Goal: Transaction & Acquisition: Purchase product/service

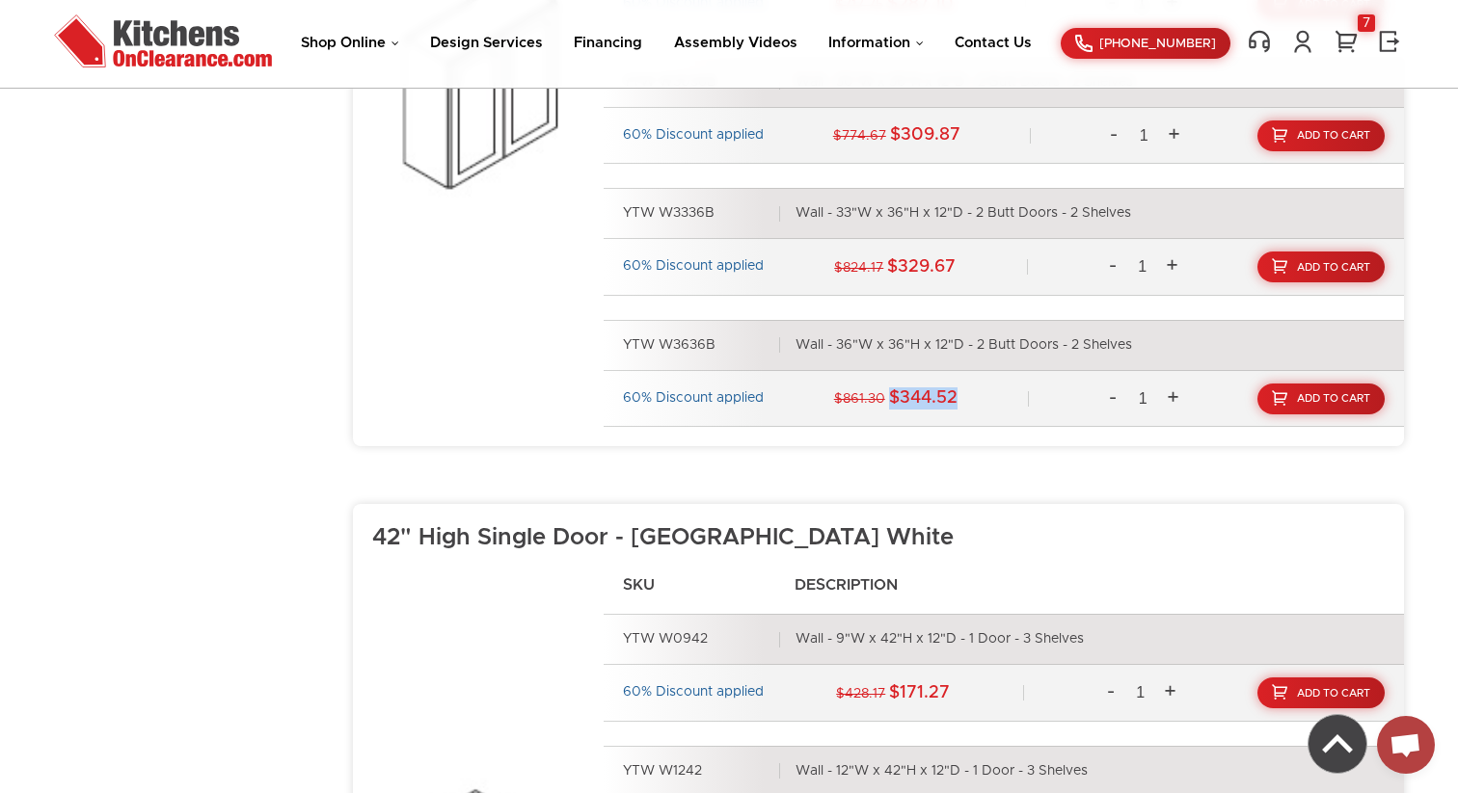
scroll to position [3742, 0]
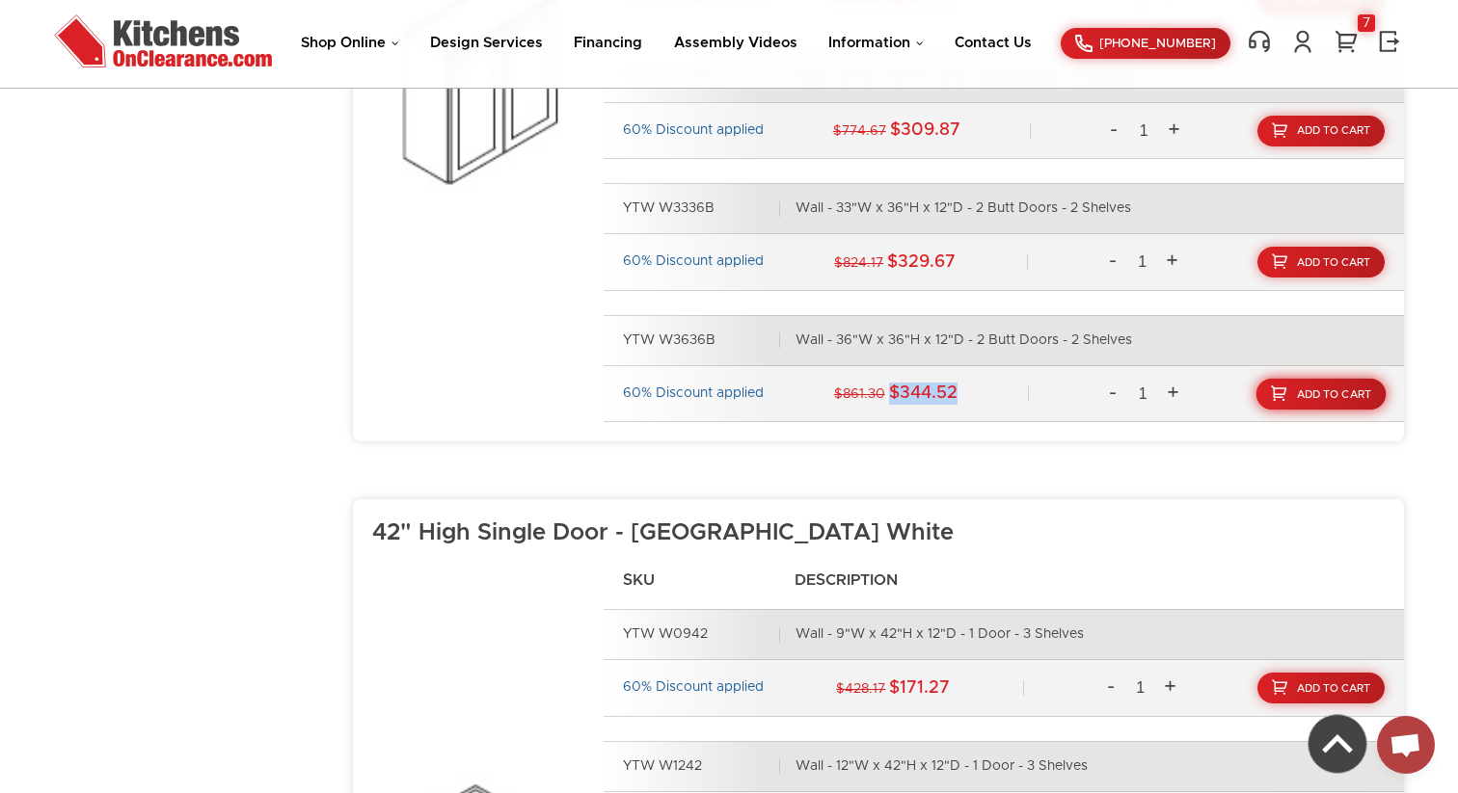
click at [1346, 393] on span "Add To Cart" at bounding box center [1334, 394] width 75 height 11
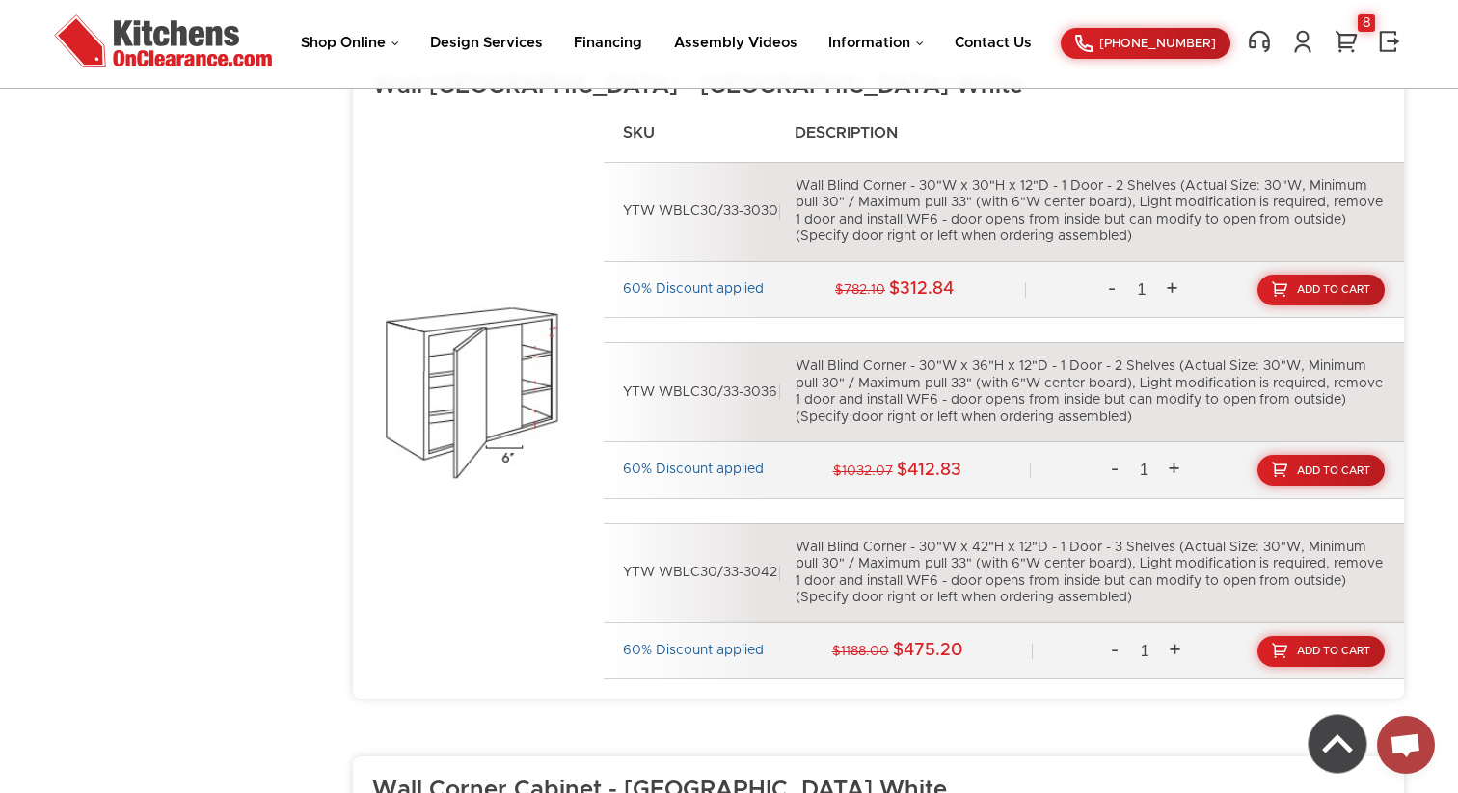
scroll to position [6745, 0]
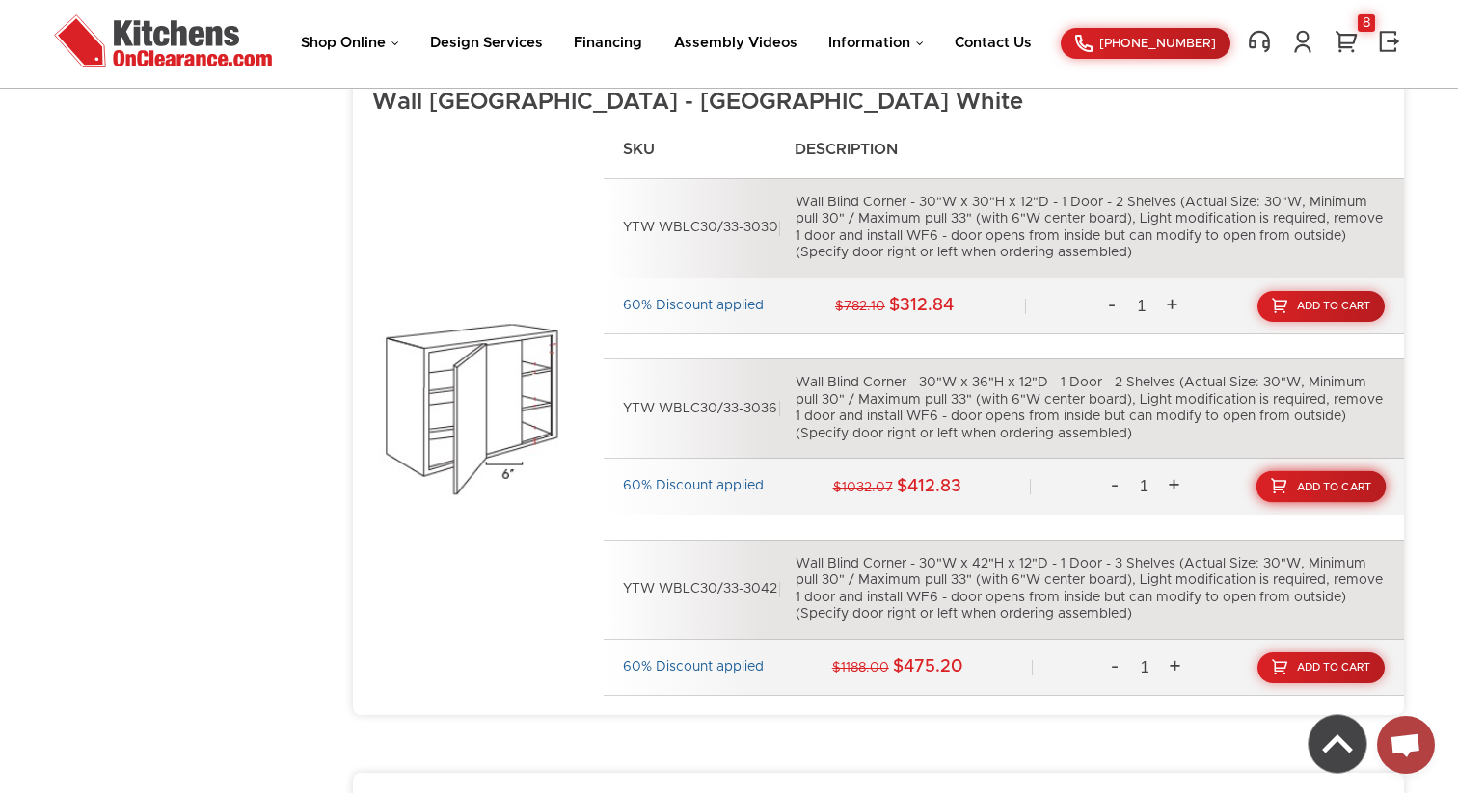
click at [1322, 489] on span "Add To Cart" at bounding box center [1334, 487] width 75 height 11
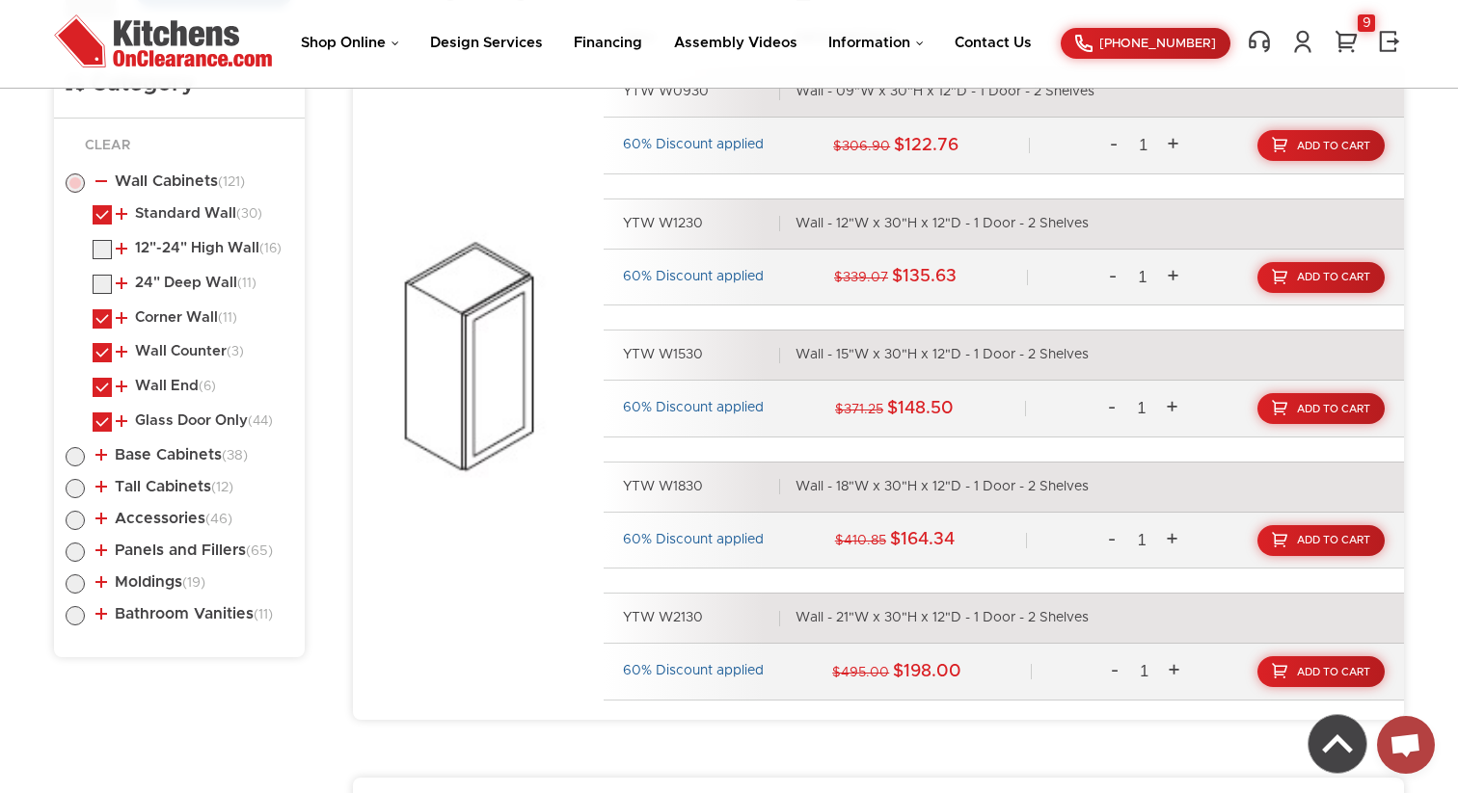
scroll to position [1005, 0]
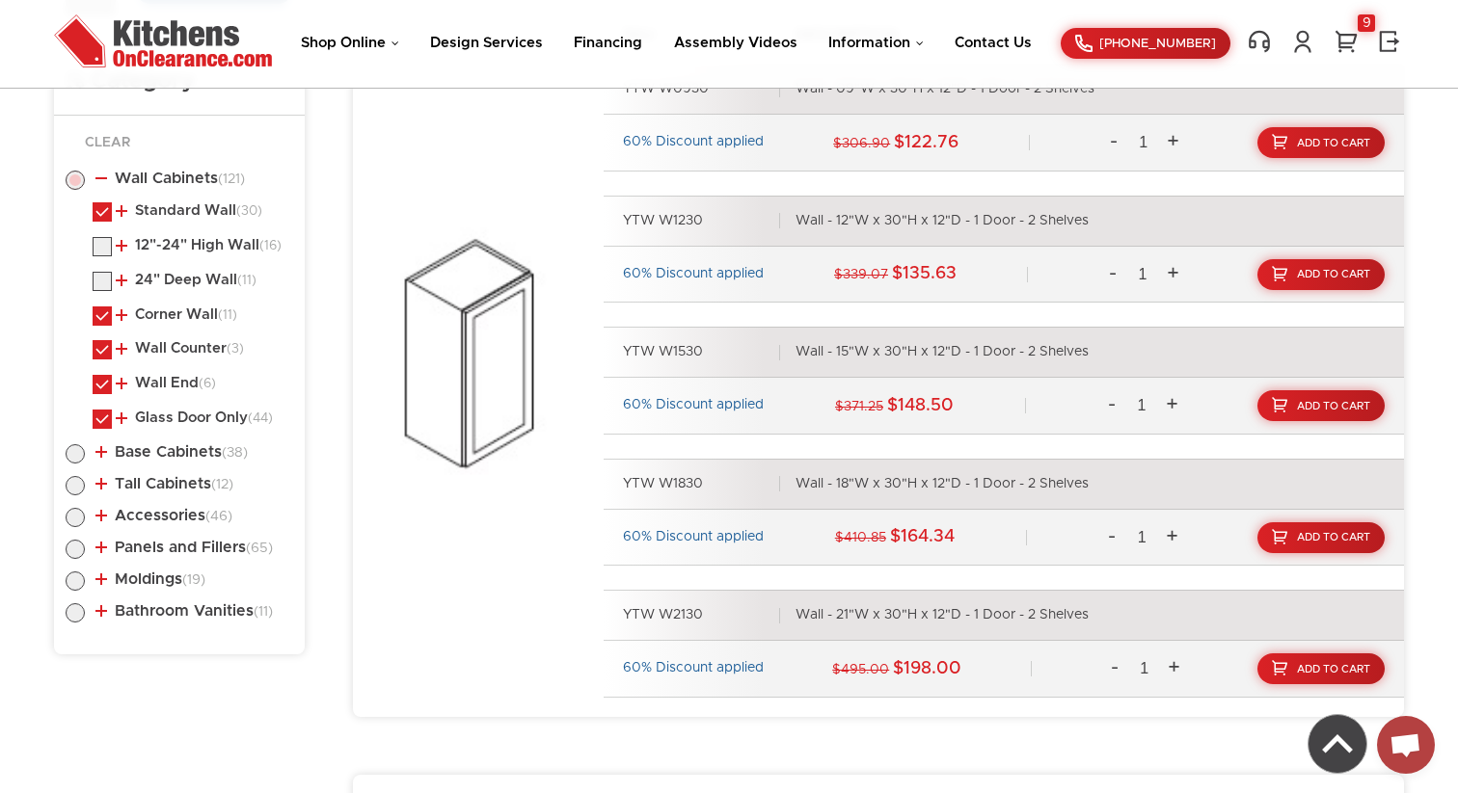
click at [105, 216] on label at bounding box center [102, 217] width 19 height 14
checkbox input "false"
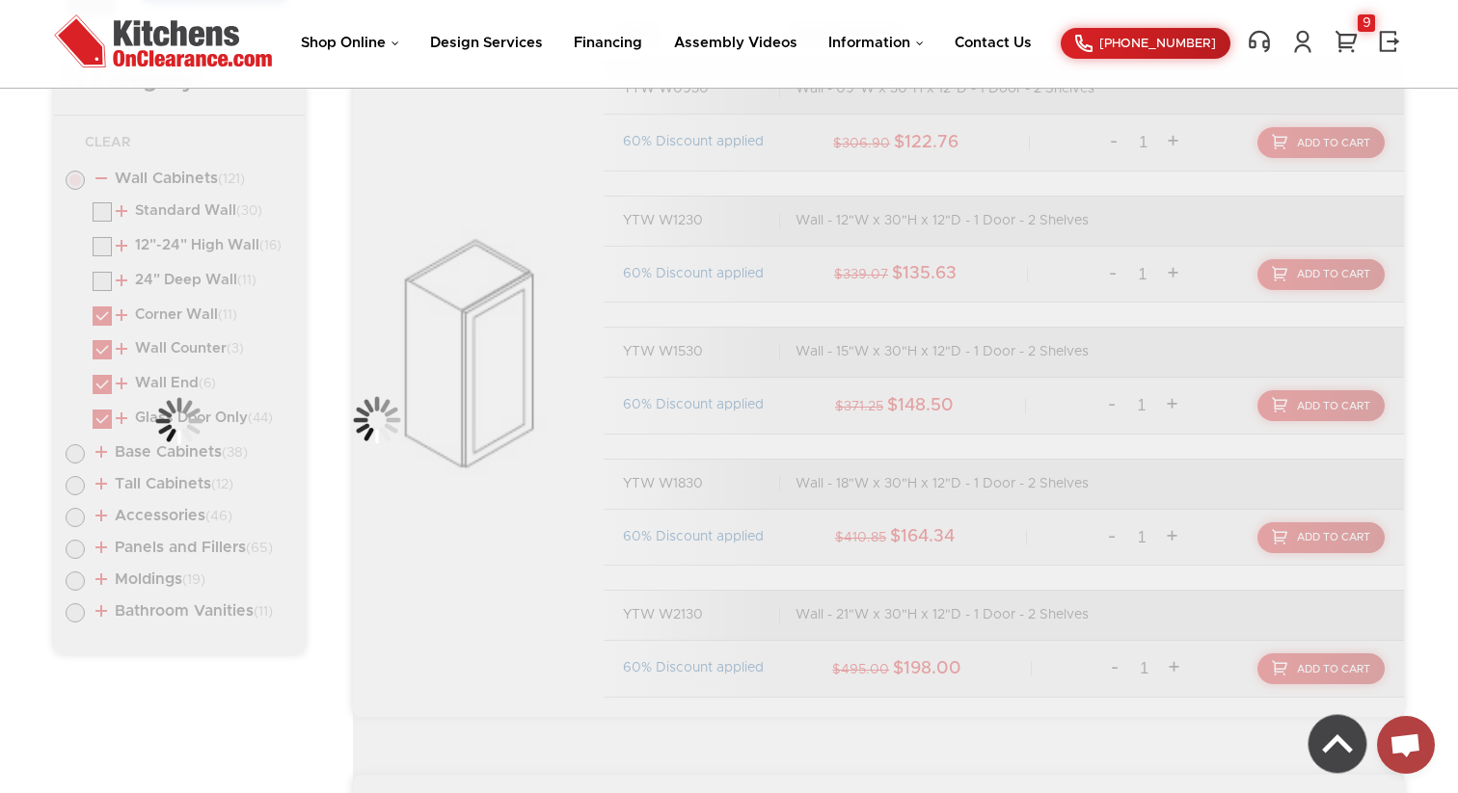
click at [102, 312] on div "Category Clear Wall Cabinets (121) Standard Wall (30) 30" High Single Door (3)" at bounding box center [179, 350] width 251 height 607
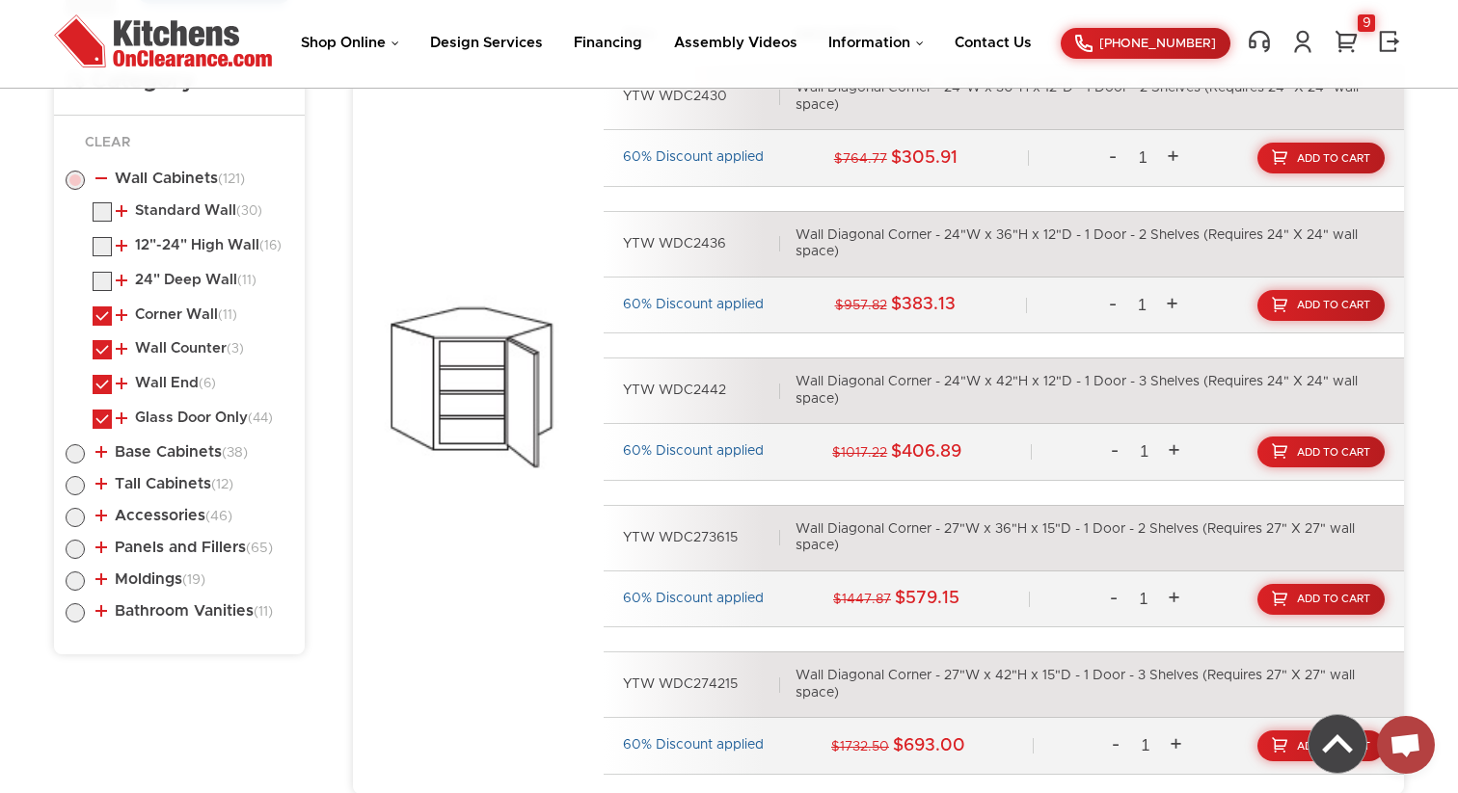
click at [102, 314] on label at bounding box center [102, 321] width 19 height 14
checkbox input "false"
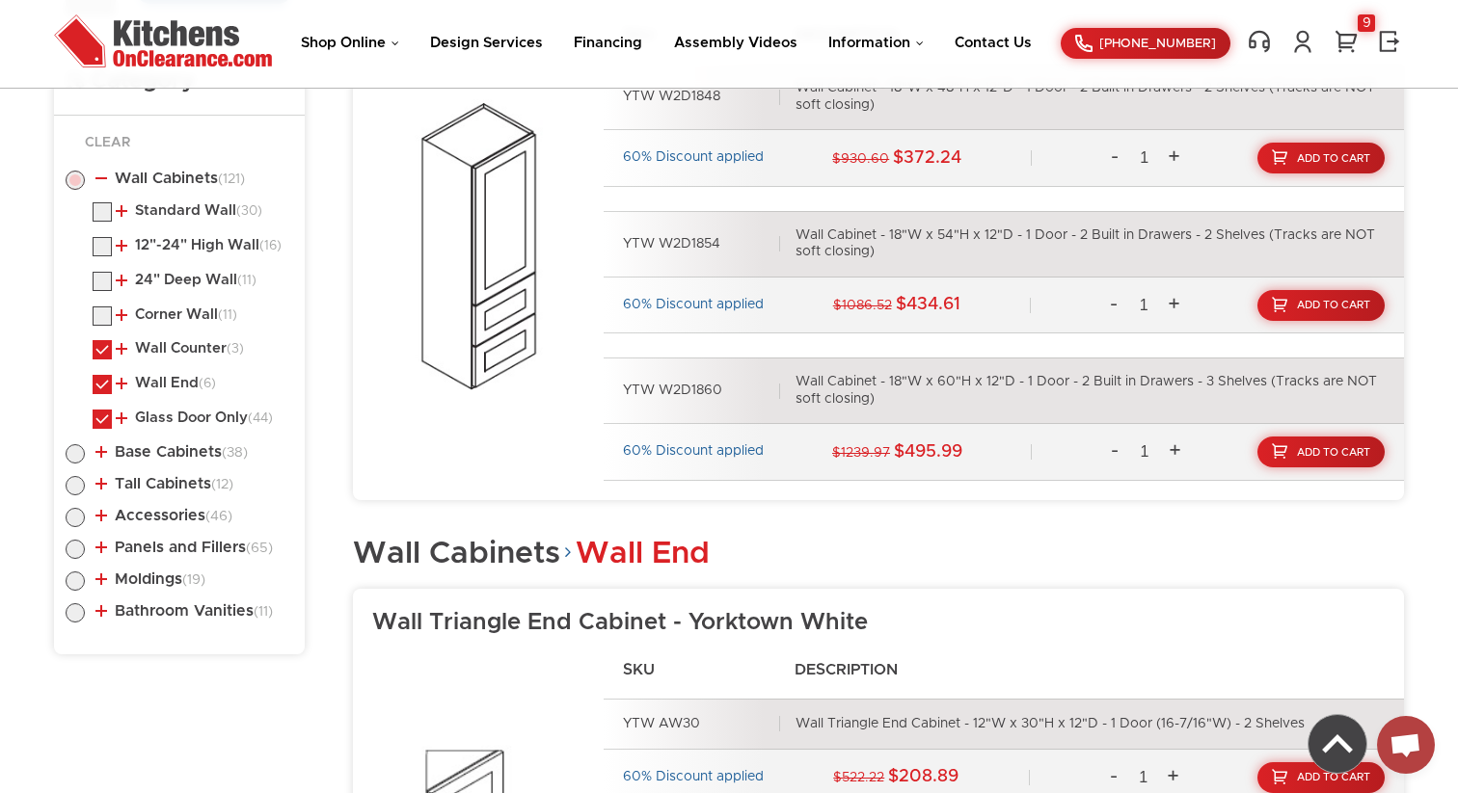
click at [96, 248] on label at bounding box center [102, 252] width 19 height 14
checkbox input "true"
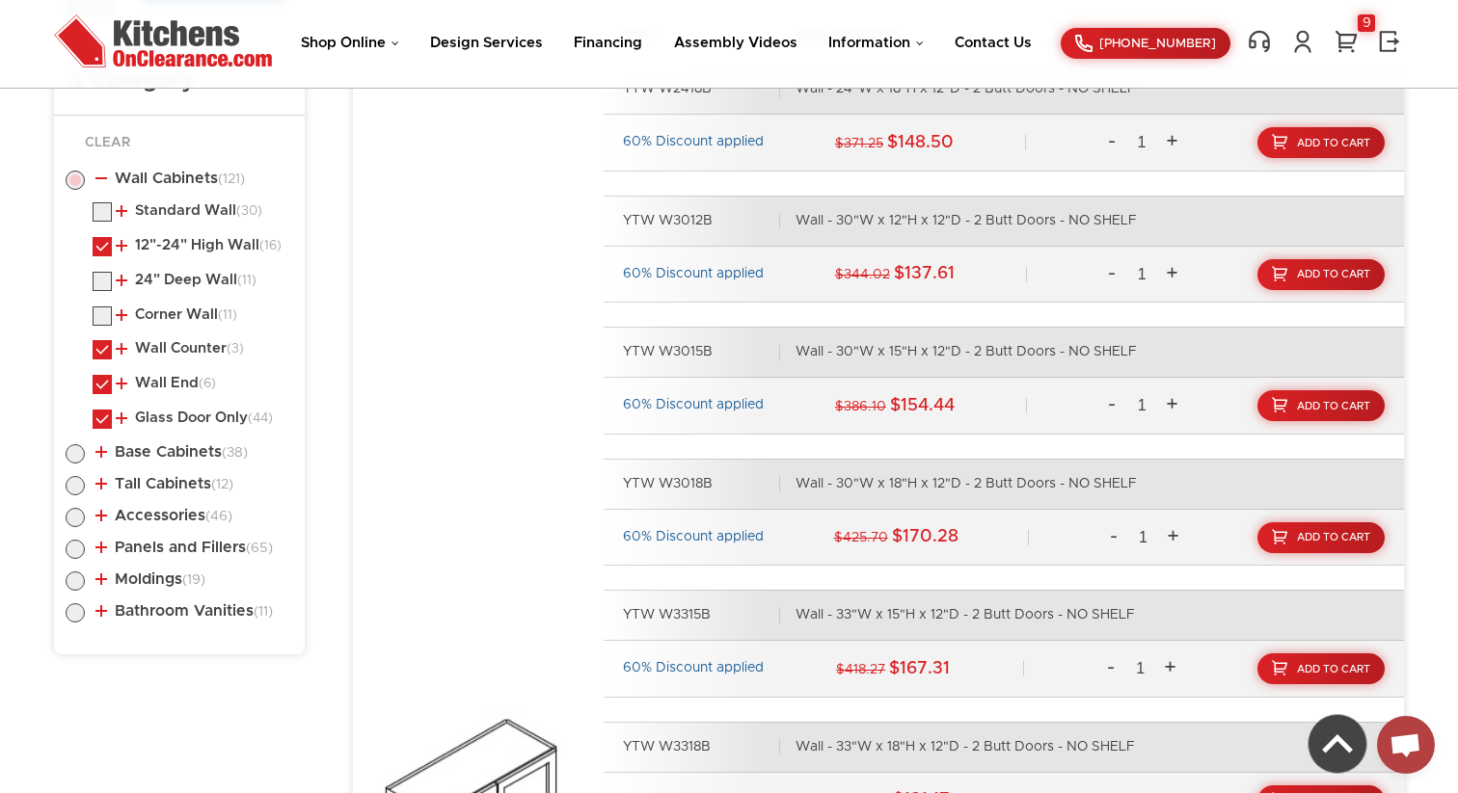
click at [101, 348] on label at bounding box center [102, 355] width 19 height 14
checkbox input "false"
click at [102, 386] on label at bounding box center [102, 390] width 19 height 14
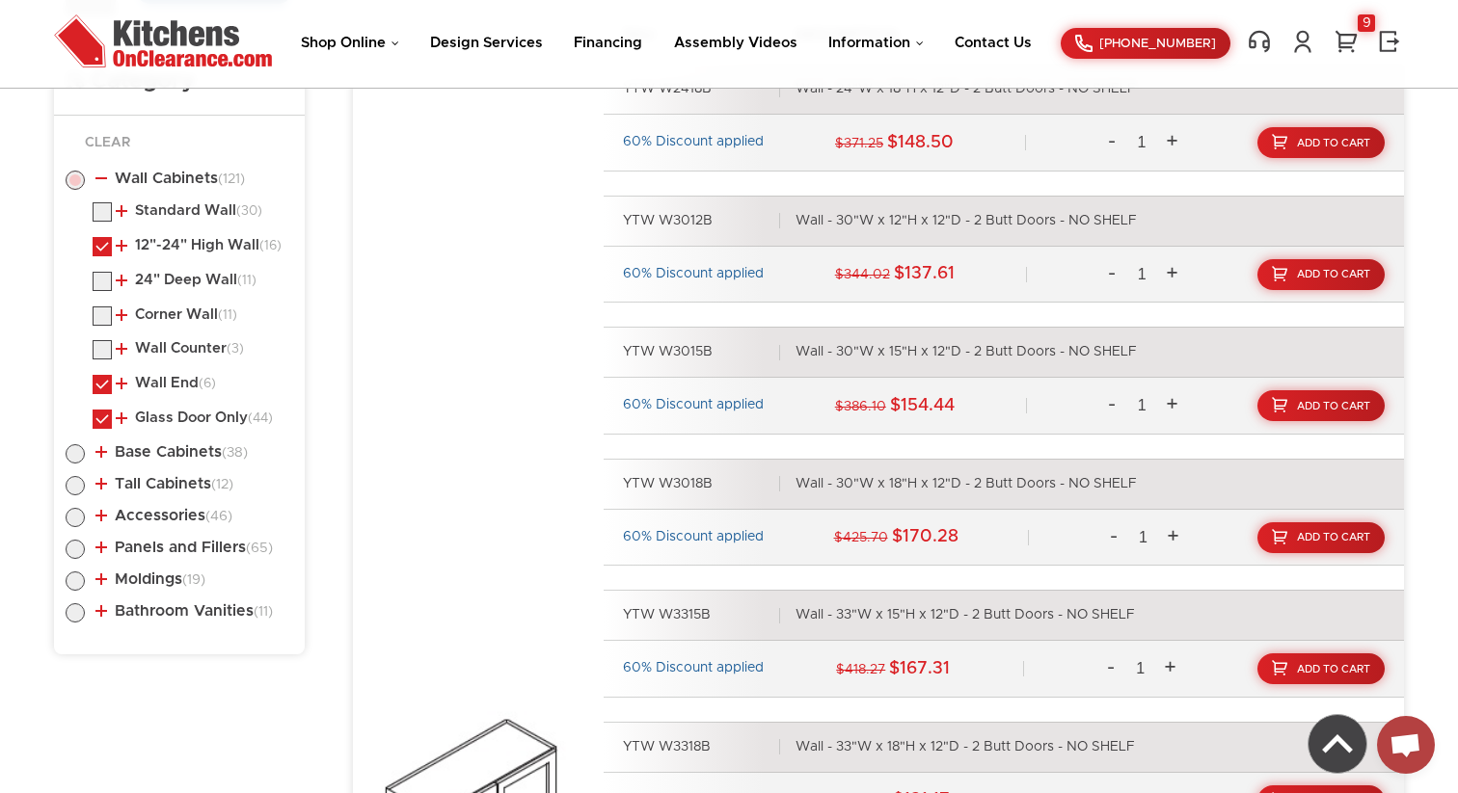
checkbox input "false"
click at [100, 216] on label at bounding box center [102, 217] width 19 height 14
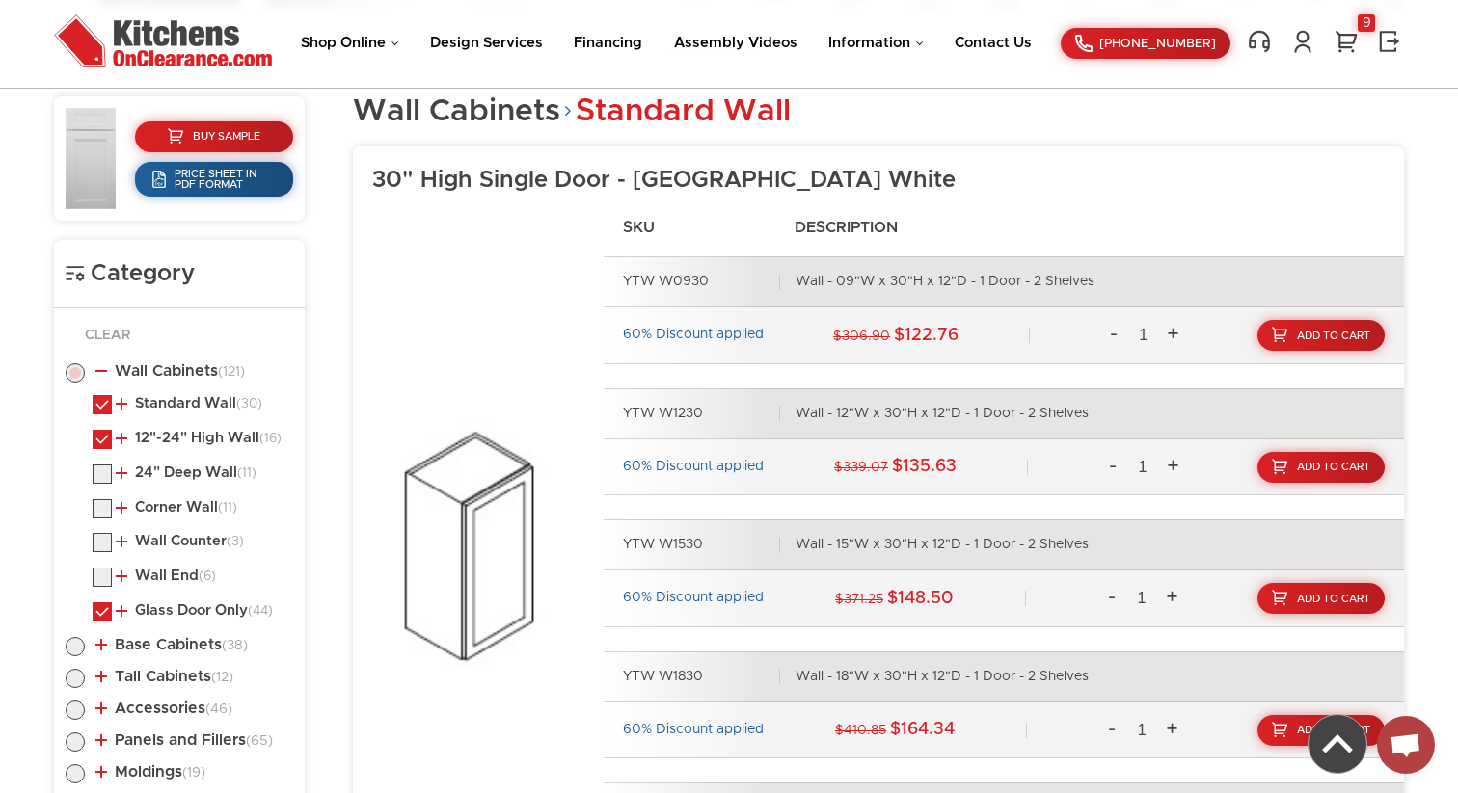
scroll to position [805, 0]
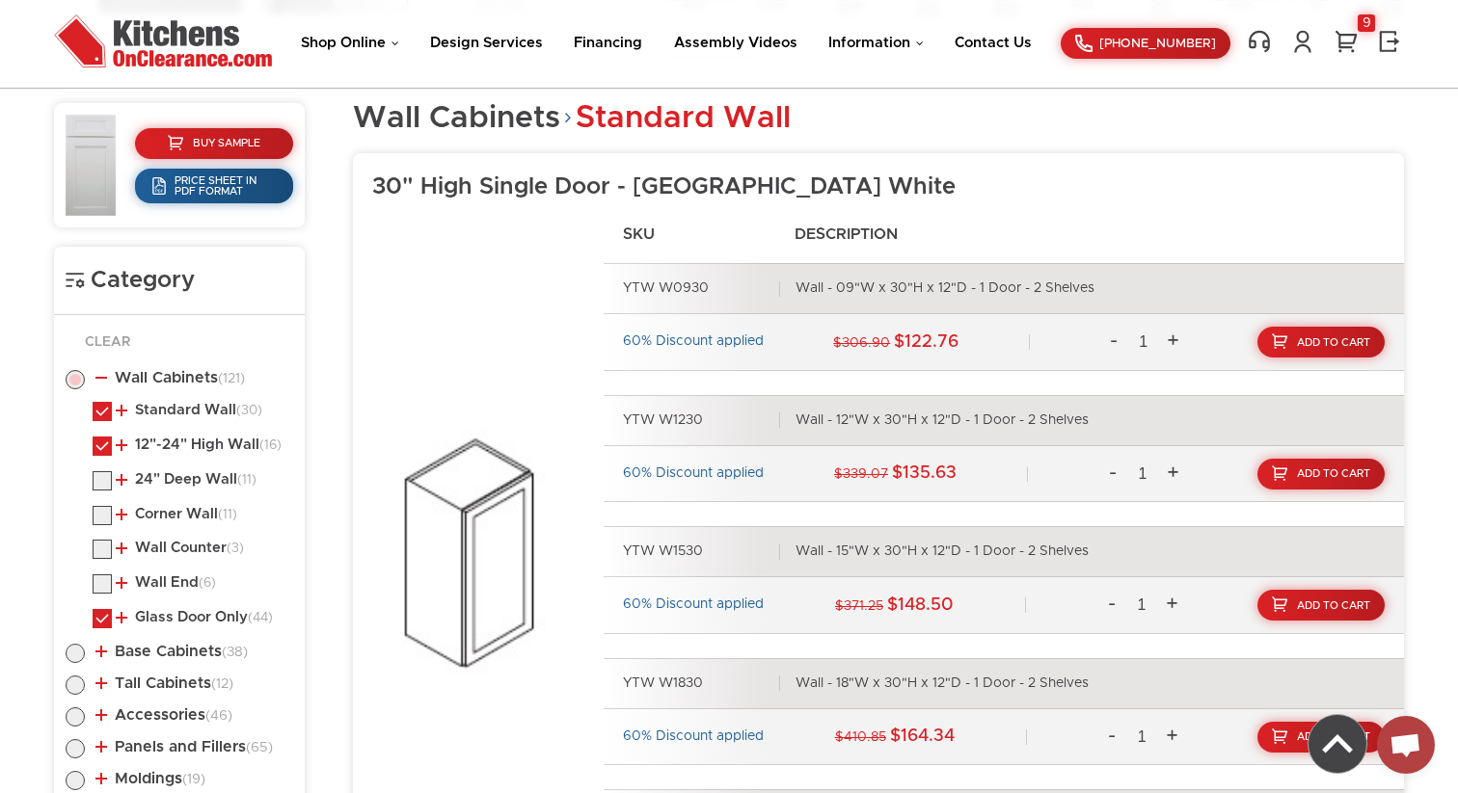
click at [104, 410] on label at bounding box center [102, 417] width 19 height 14
checkbox input "false"
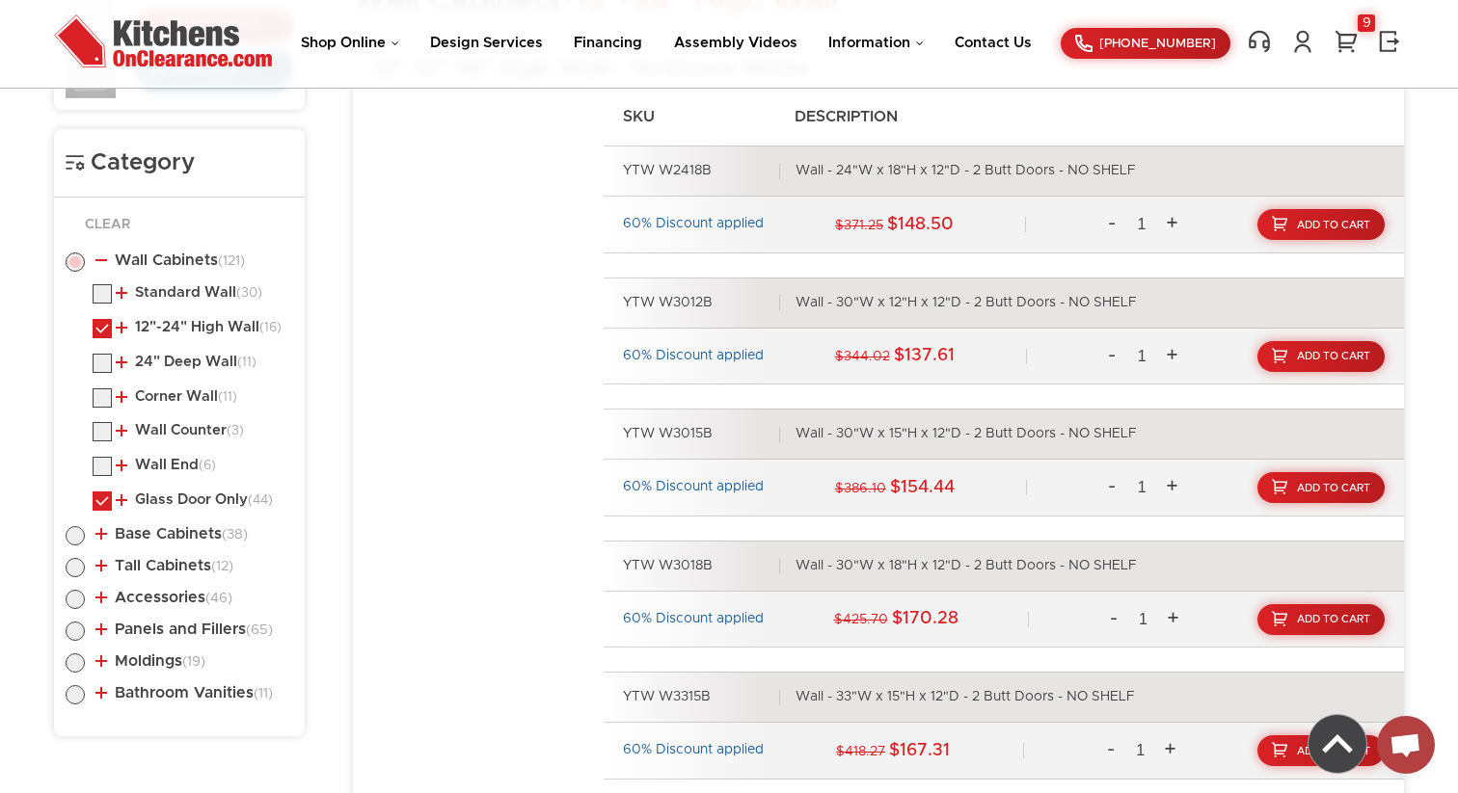
scroll to position [933, 0]
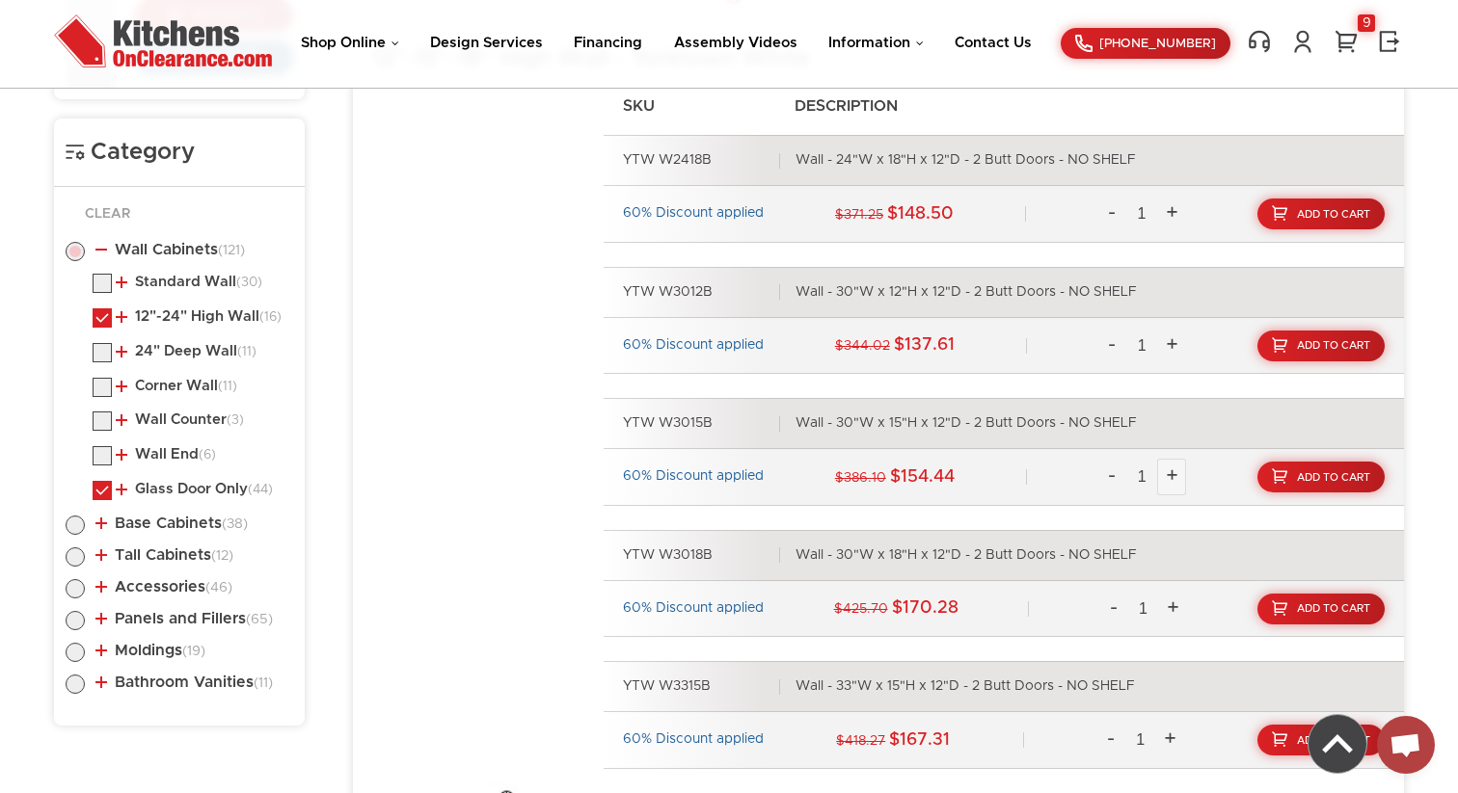
click at [1166, 477] on link "+" at bounding box center [1171, 477] width 29 height 37
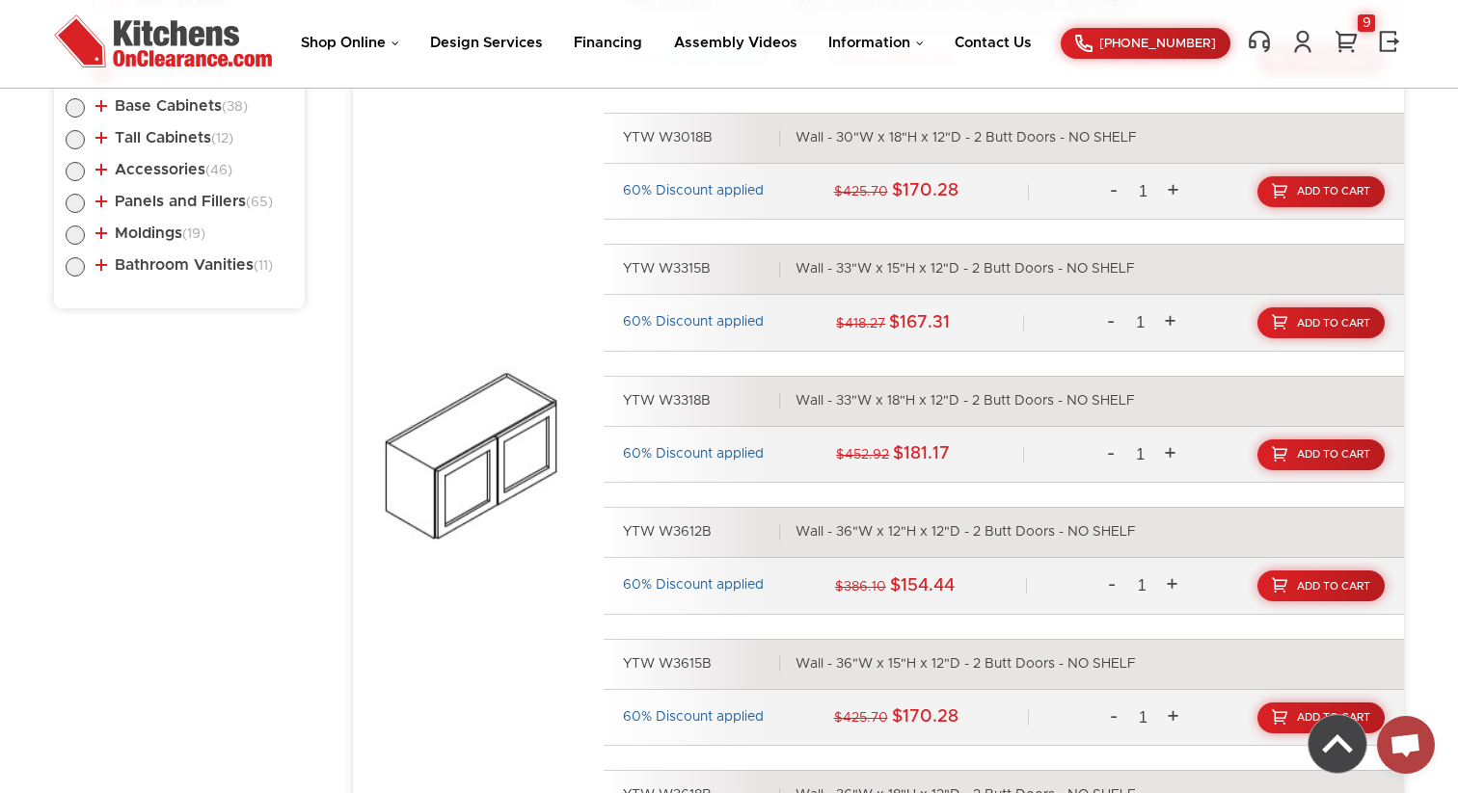
click at [491, 441] on img at bounding box center [478, 469] width 212 height 244
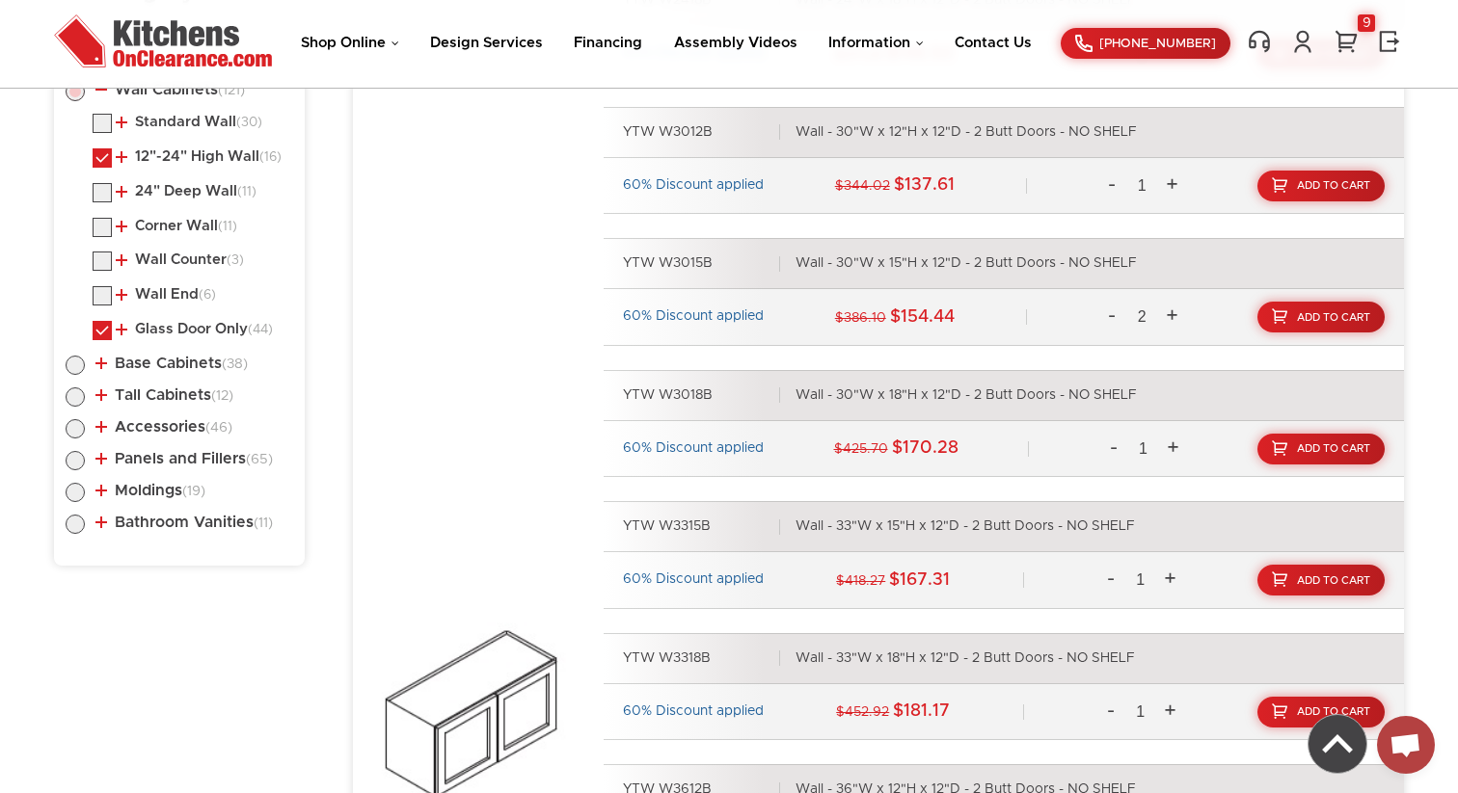
scroll to position [1084, 0]
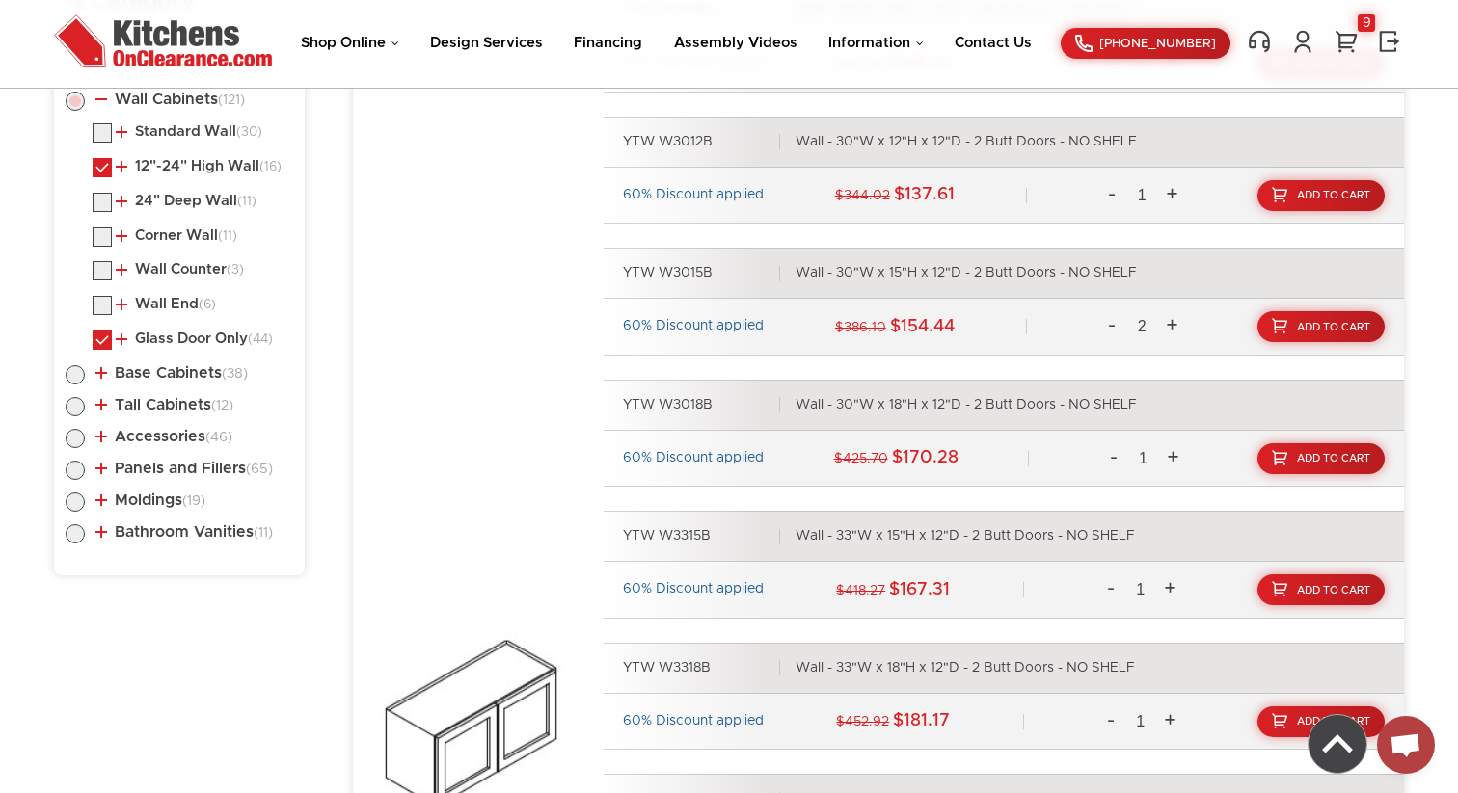
drag, startPoint x: 660, startPoint y: 275, endPoint x: 646, endPoint y: 280, distance: 15.2
click at [662, 276] on div "YTW W3015B" at bounding box center [701, 273] width 156 height 17
drag, startPoint x: 618, startPoint y: 267, endPoint x: 1136, endPoint y: 265, distance: 517.7
click at [1136, 265] on div "YTW W3015B Wall - 30"W x 15"H x 12"D - 2 Butt Doors - NO SHELF" at bounding box center [1004, 273] width 800 height 51
copy div "YTW W3015B Wall - 30"W x 15"H x 12"D - 2 Butt Doors - NO SHELF"
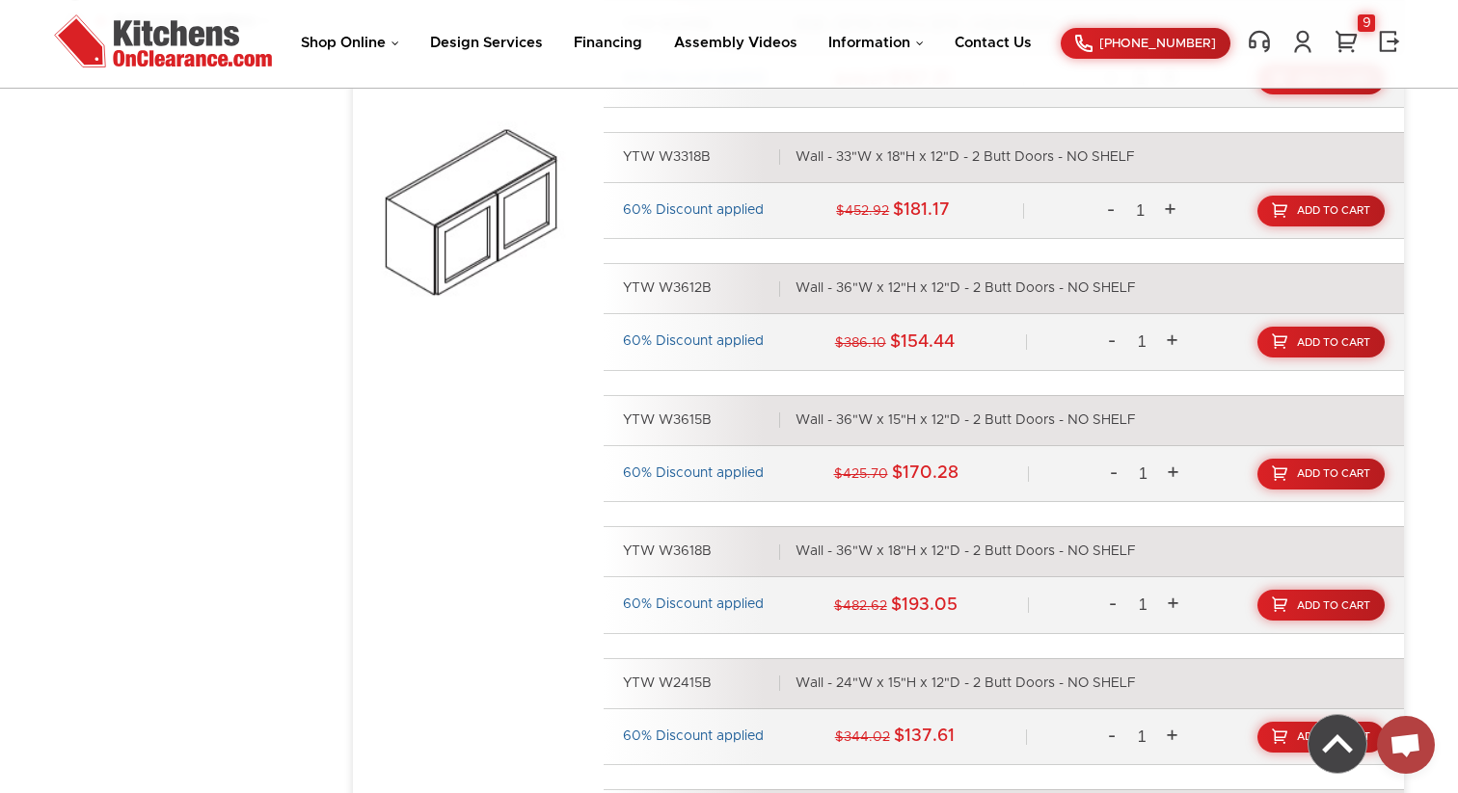
scroll to position [1596, 0]
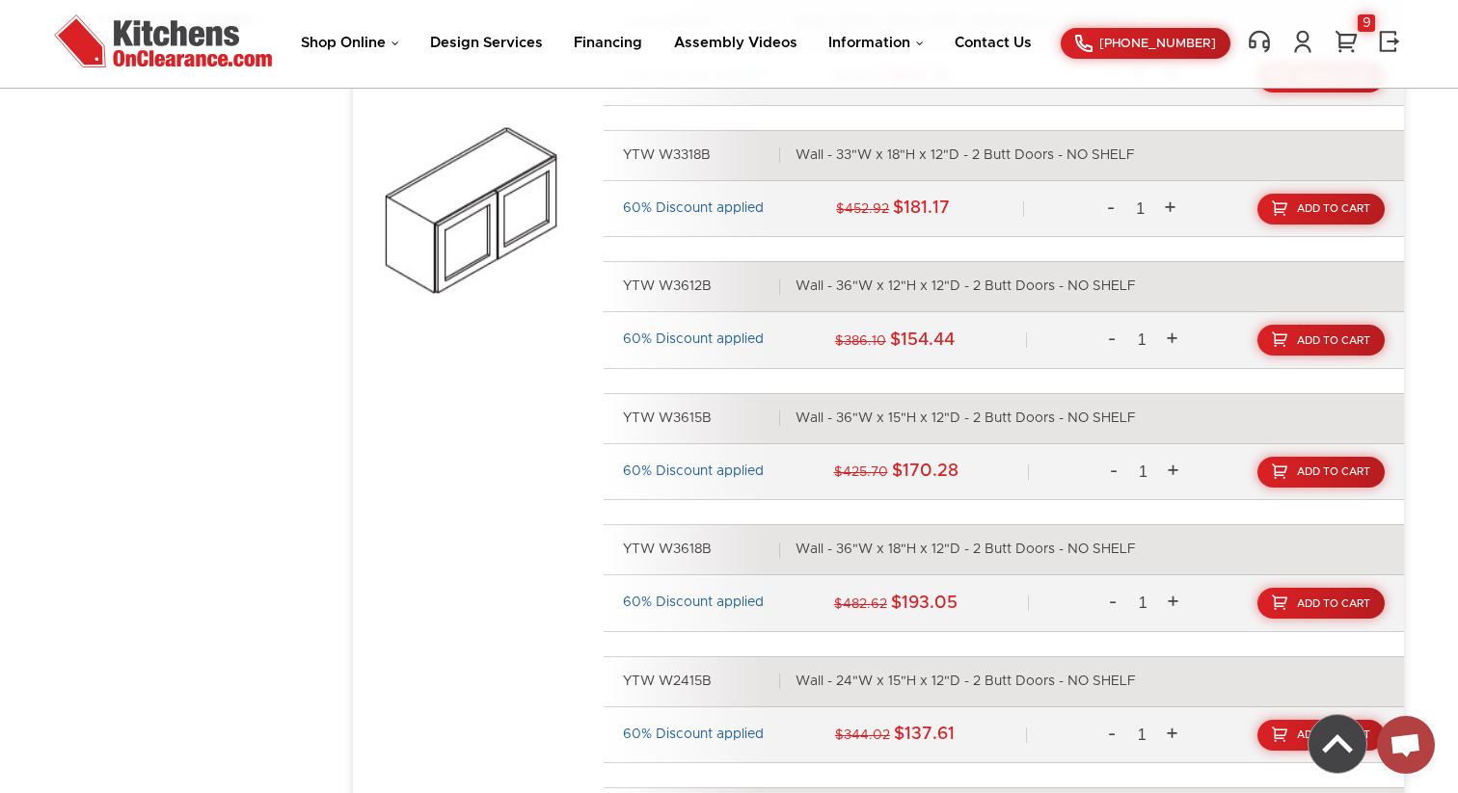
drag, startPoint x: 624, startPoint y: 418, endPoint x: 1136, endPoint y: 421, distance: 511.9
click at [1140, 420] on div "YTW W3615B Wall - 36"W x 15"H x 12"D - 2 Butt Doors - NO SHELF" at bounding box center [1004, 418] width 800 height 51
copy div "YTW W3615B Wall - 36"W x 15"H x 12"D - 2 Butt Doors - NO SHELF"
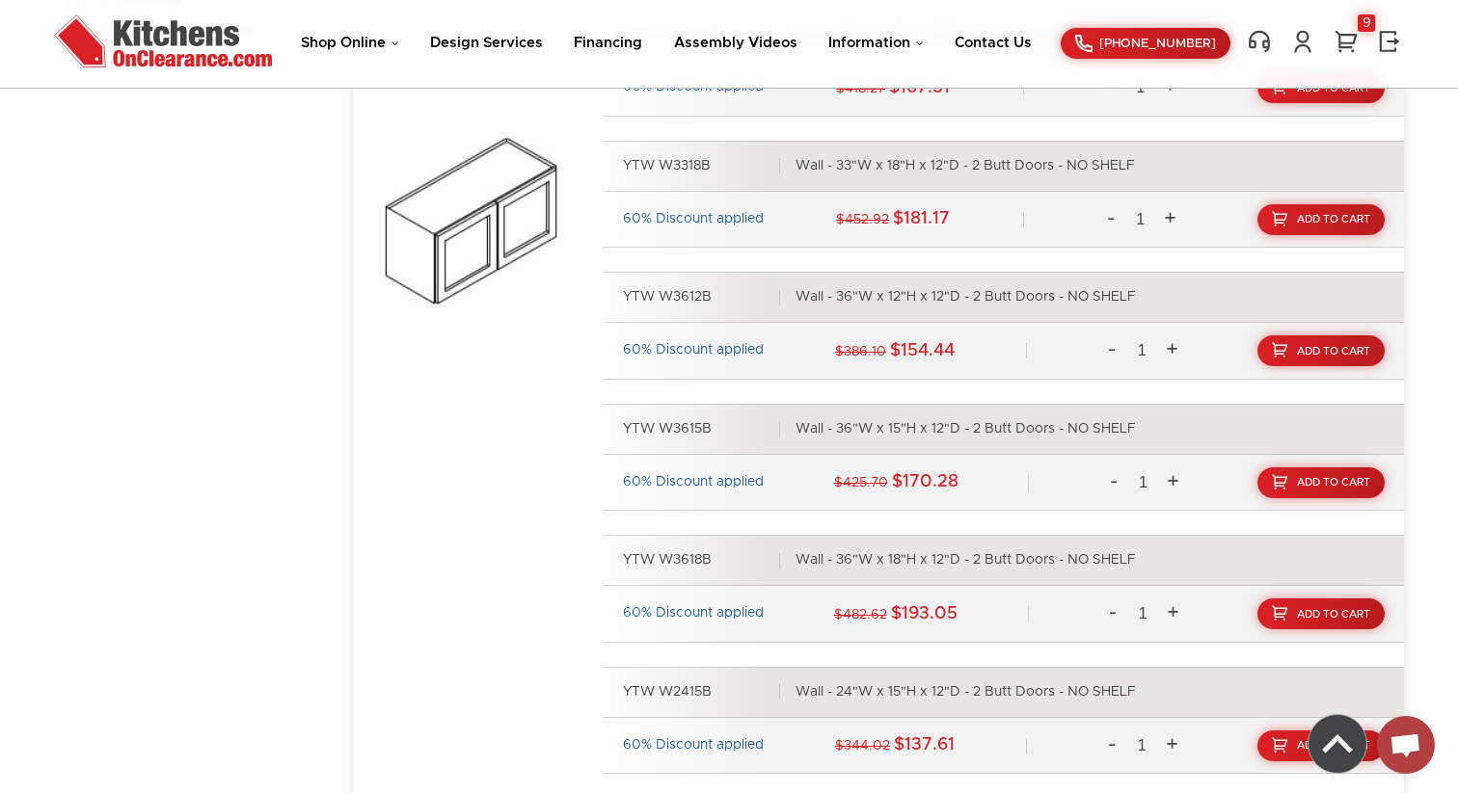
scroll to position [1589, 0]
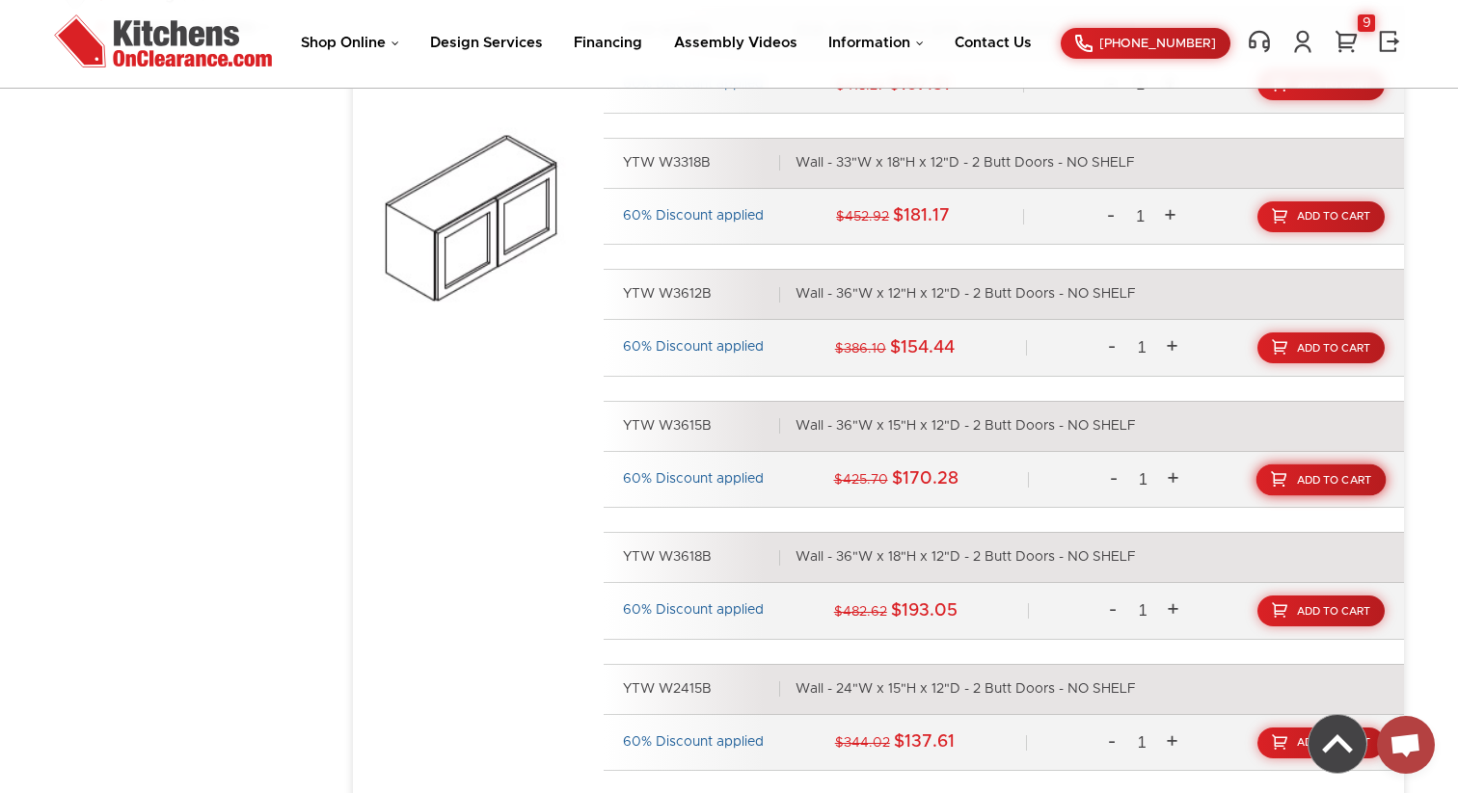
click at [1320, 483] on span "Add To Cart" at bounding box center [1334, 479] width 75 height 11
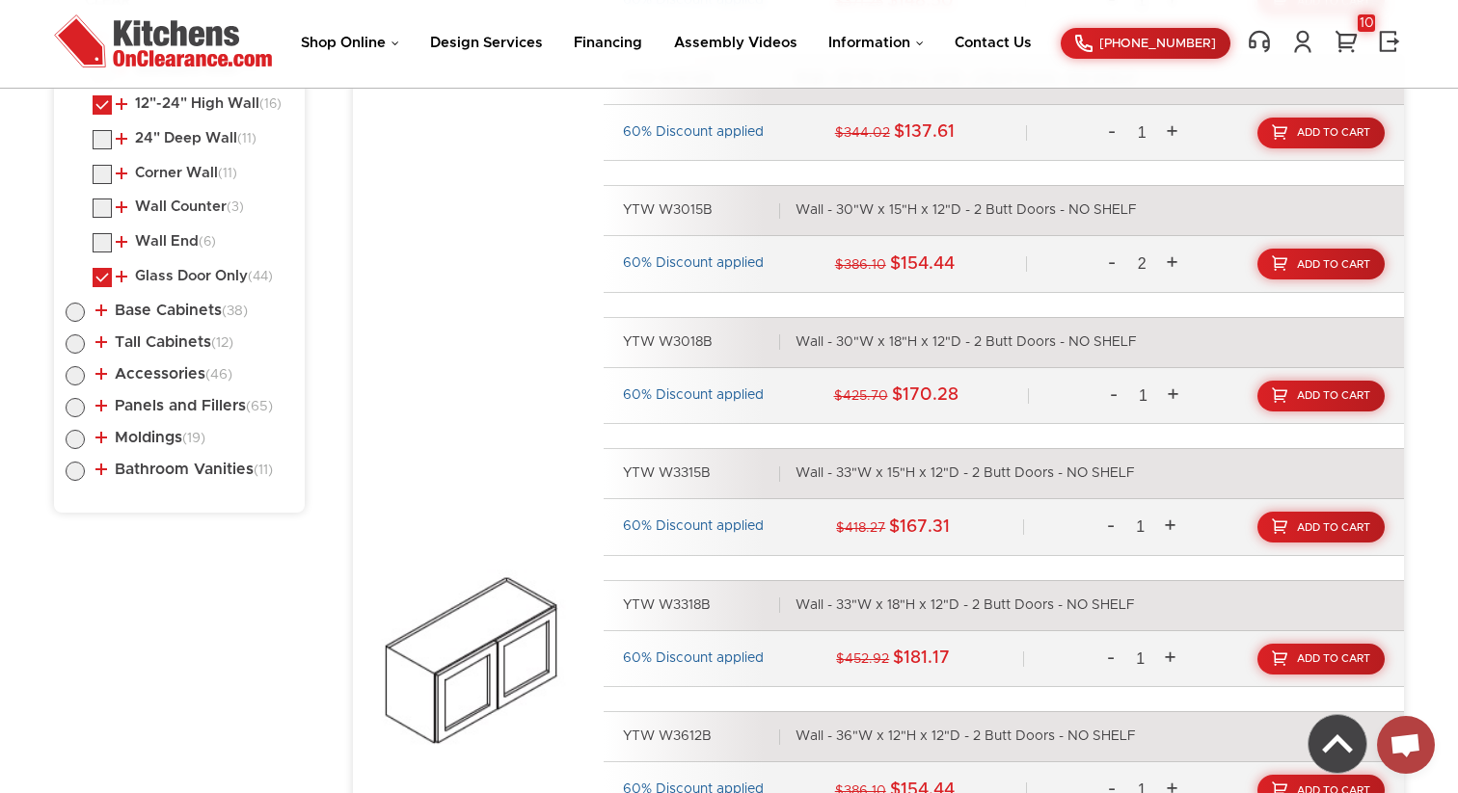
scroll to position [1143, 0]
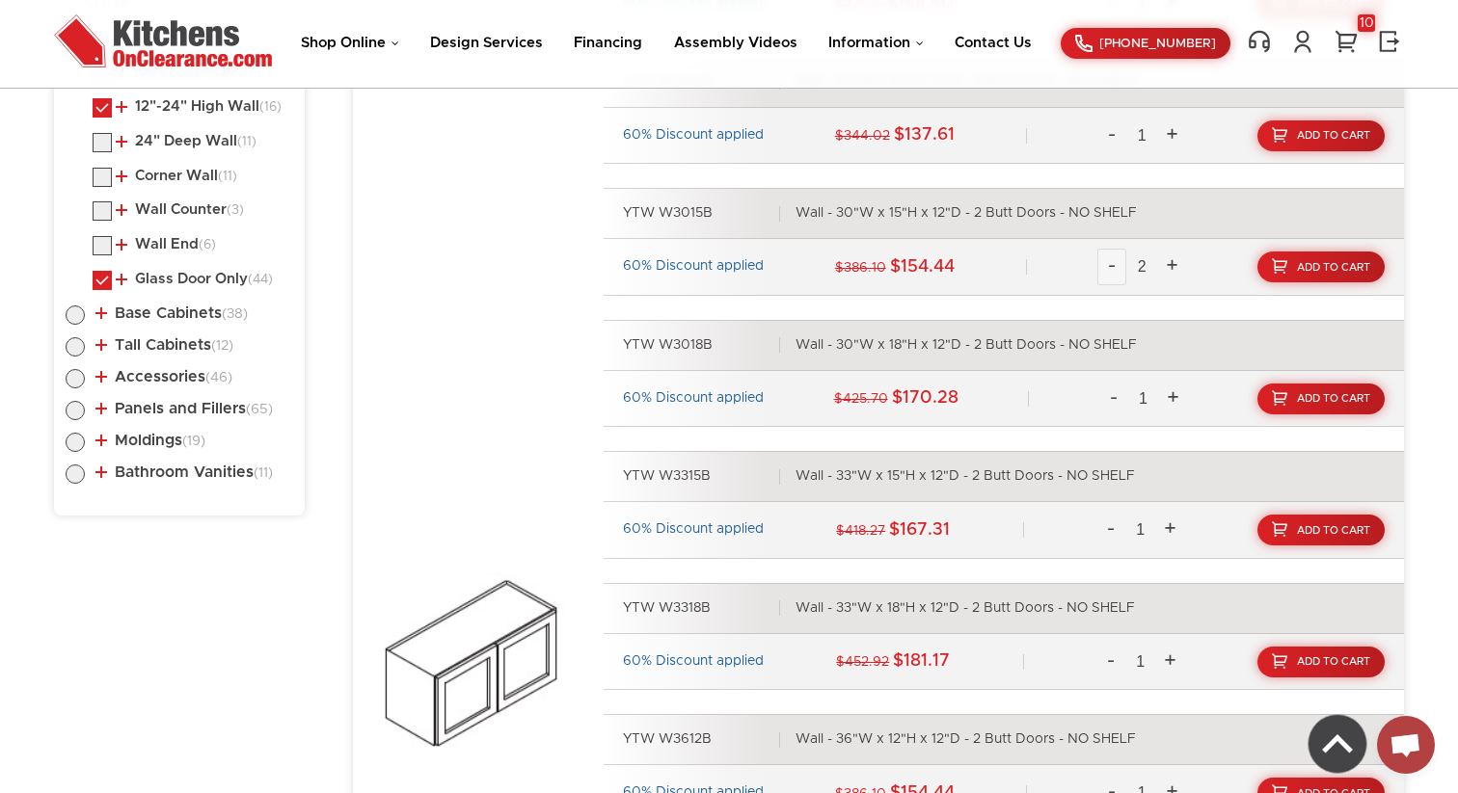
click at [1113, 267] on link "-" at bounding box center [1111, 267] width 29 height 37
type input "1"
click at [1348, 268] on span "Add To Cart" at bounding box center [1334, 267] width 75 height 11
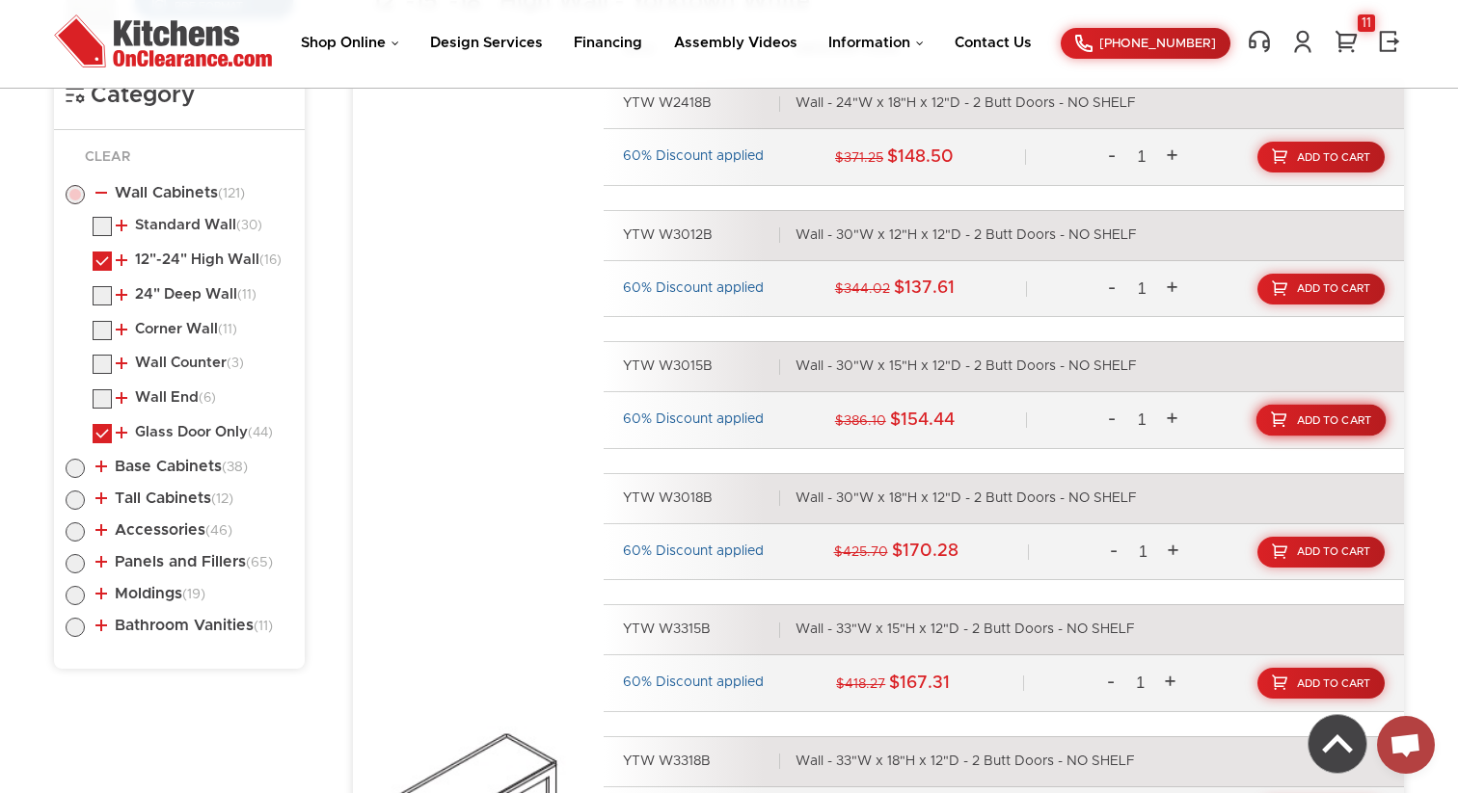
scroll to position [1047, 0]
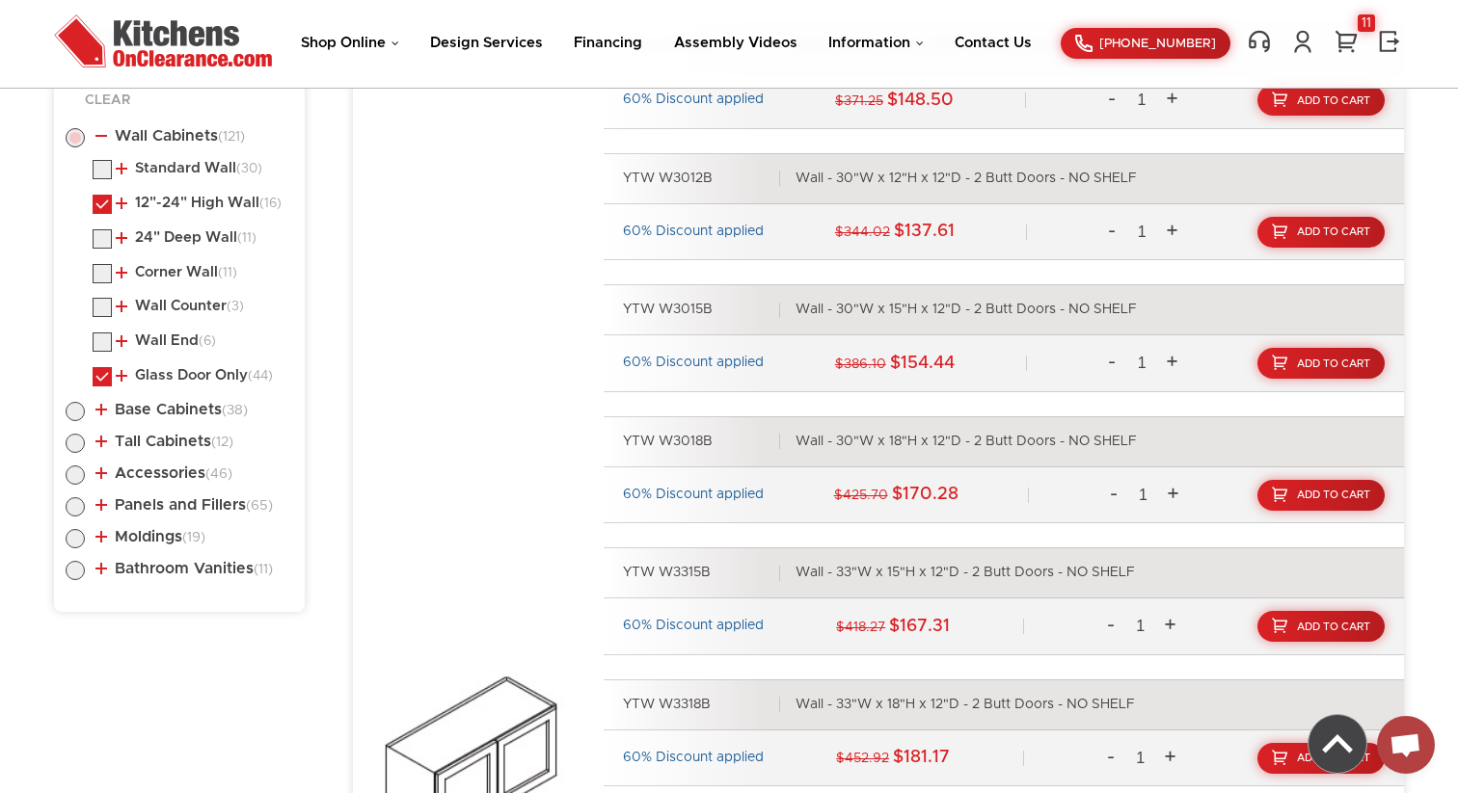
click at [106, 205] on label at bounding box center [102, 209] width 19 height 14
checkbox input "false"
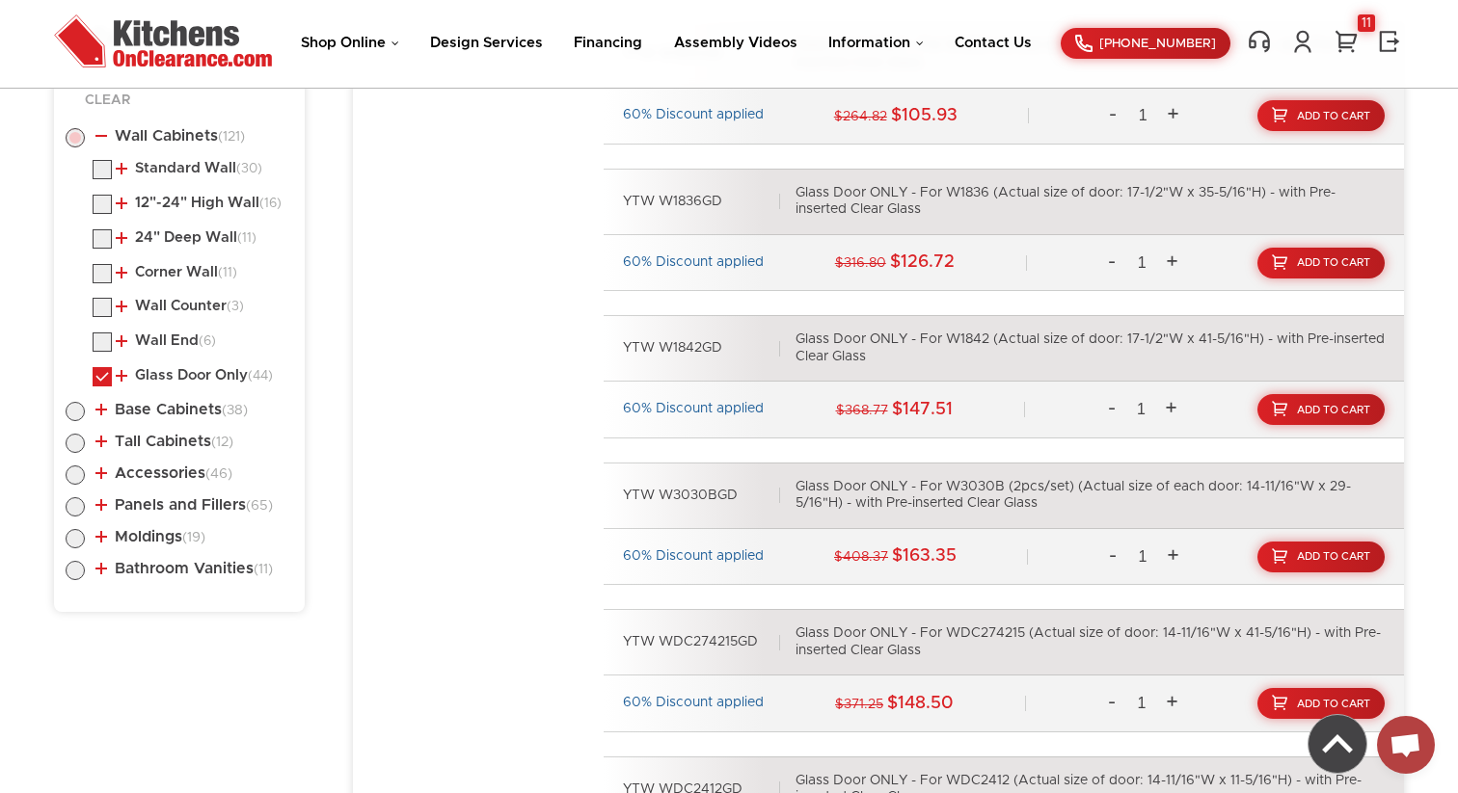
click at [107, 375] on label at bounding box center [102, 382] width 19 height 14
checkbox input "false"
radio input "false"
click at [106, 170] on label at bounding box center [102, 175] width 19 height 14
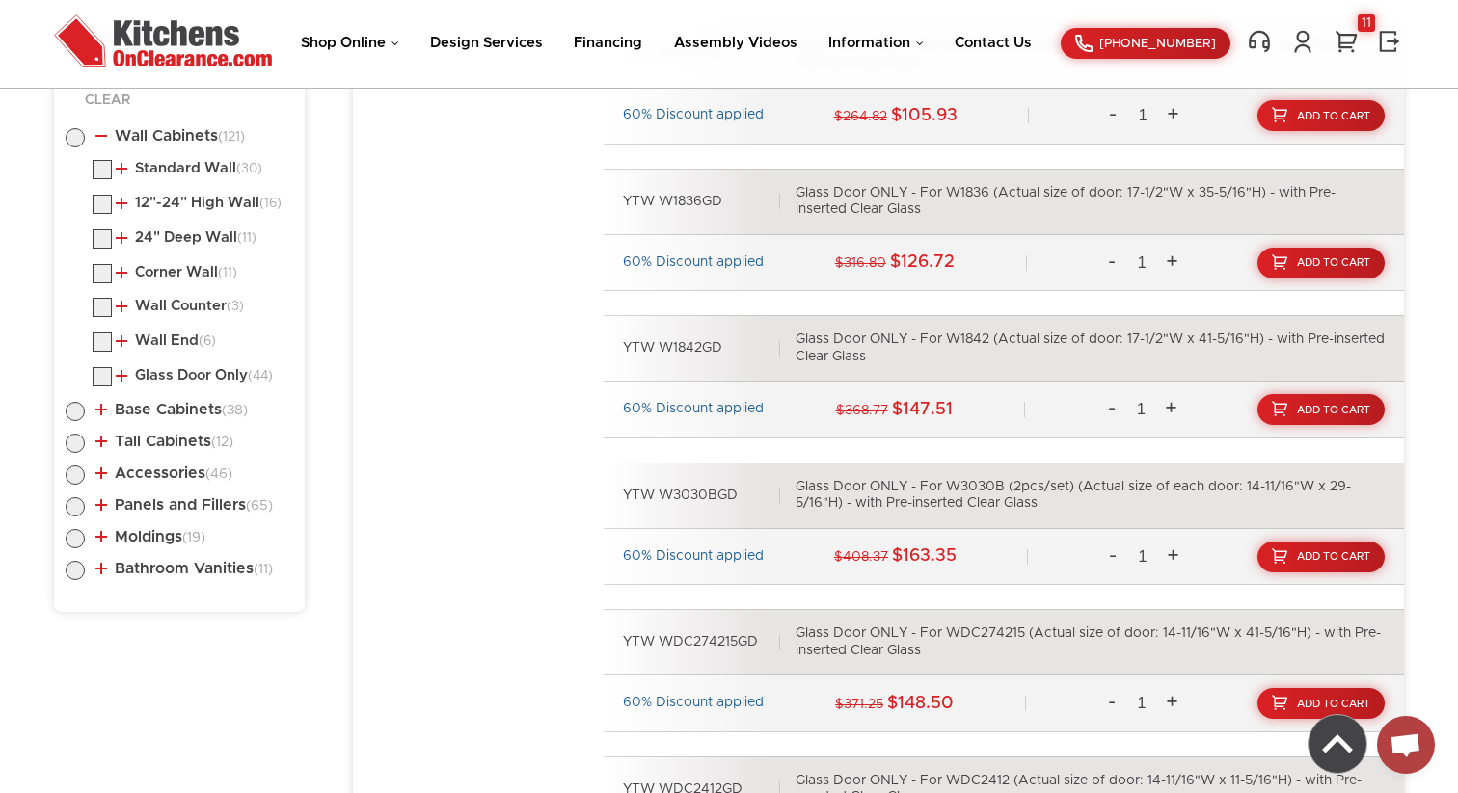
checkbox input "true"
radio input "true"
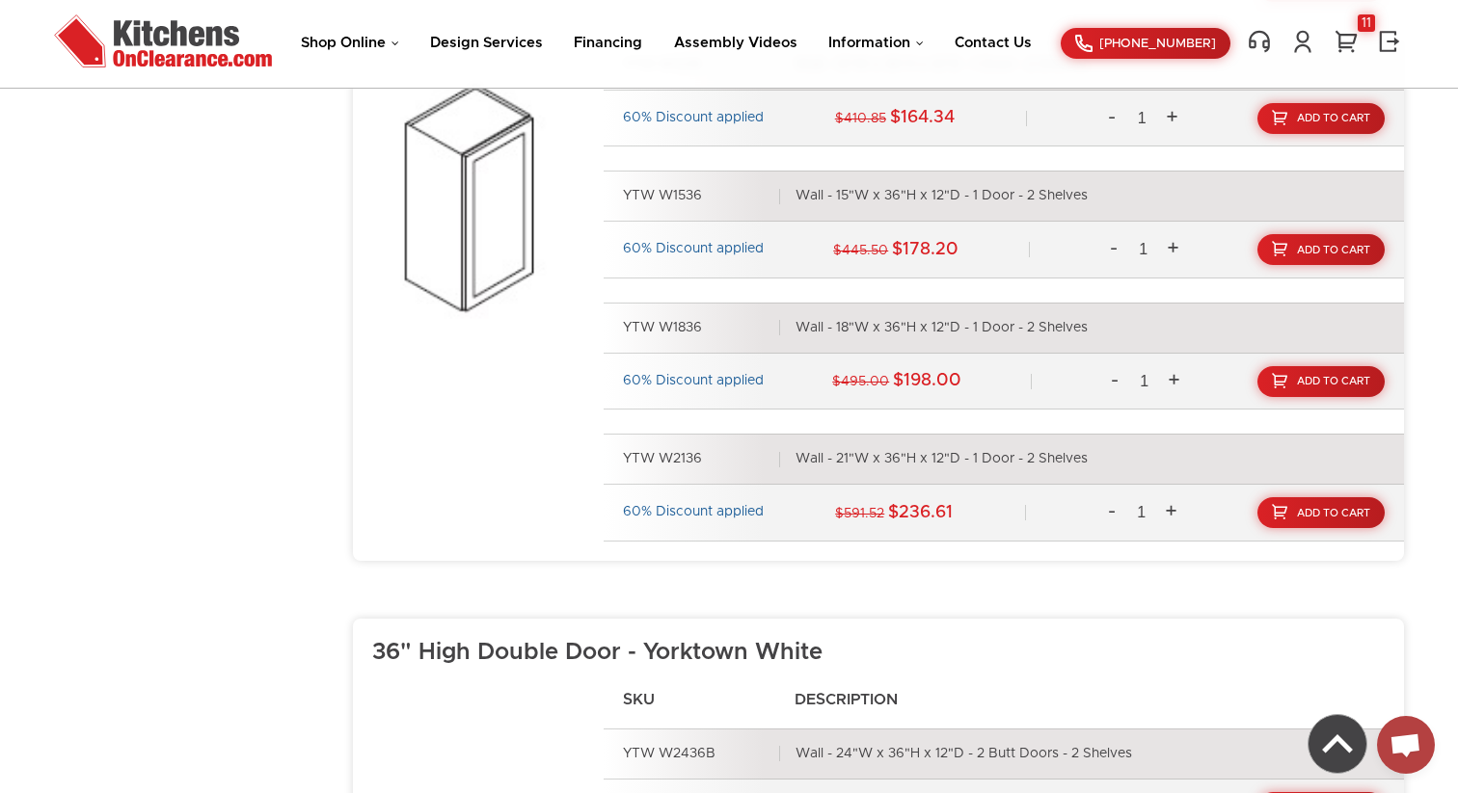
scroll to position [2719, 0]
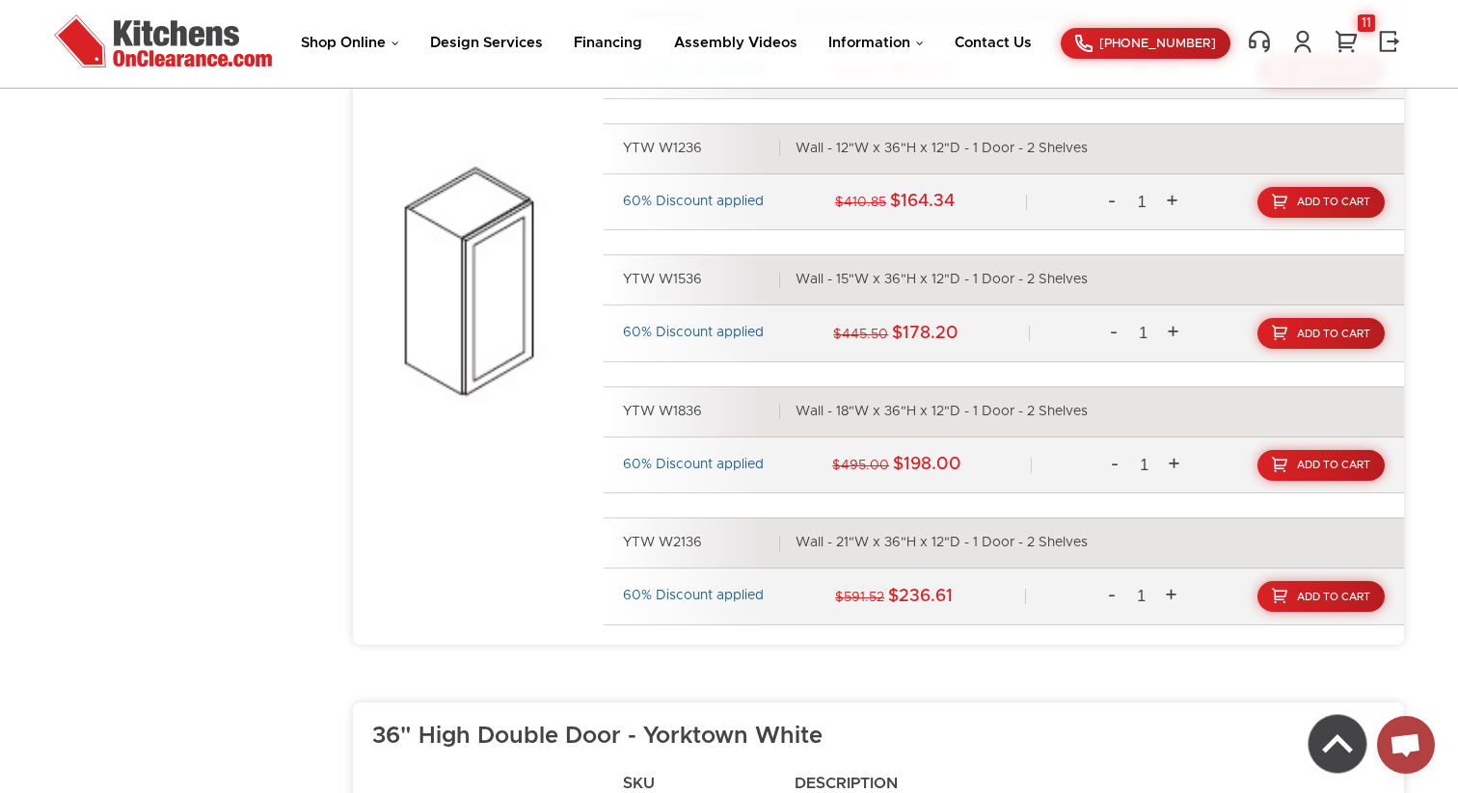
click at [619, 539] on div "YTW W2136 Wall - 21"W x 36"H x 12"D - 1 Door - 2 Shelves" at bounding box center [1004, 543] width 800 height 51
drag, startPoint x: 622, startPoint y: 541, endPoint x: 1112, endPoint y: 542, distance: 489.7
click at [1109, 541] on div "YTW W2136 Wall - 21"W x 36"H x 12"D - 1 Door - 2 Shelves" at bounding box center [1004, 543] width 800 height 51
copy div "YTW W2136 Wall - 21"W x 36"H x 12"D - 1 Door - 2 Shelves"
click at [1321, 598] on span "Add To Cart" at bounding box center [1334, 597] width 75 height 11
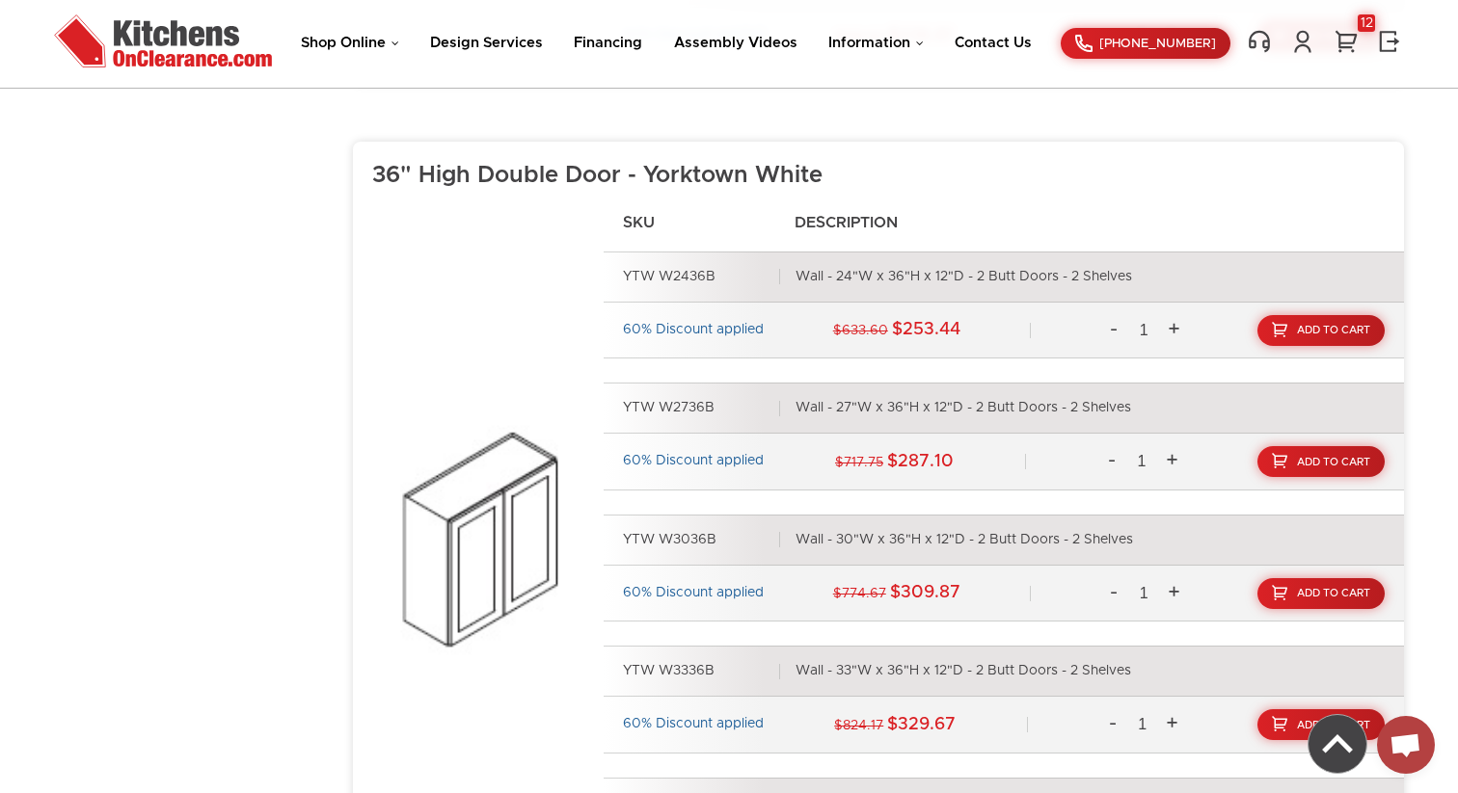
scroll to position [3281, 0]
click at [527, 546] on img at bounding box center [478, 540] width 212 height 288
drag, startPoint x: 622, startPoint y: 269, endPoint x: 1152, endPoint y: 274, distance: 530.3
click at [1152, 274] on div "YTW W2436B Wall - 24"W x 36"H x 12"D - 2 Butt Doors - 2 Shelves" at bounding box center [1004, 276] width 800 height 51
copy div "YTW W2436B Wall - 24"W x 36"H x 12"D - 2 Butt Doors - 2 Shelves"
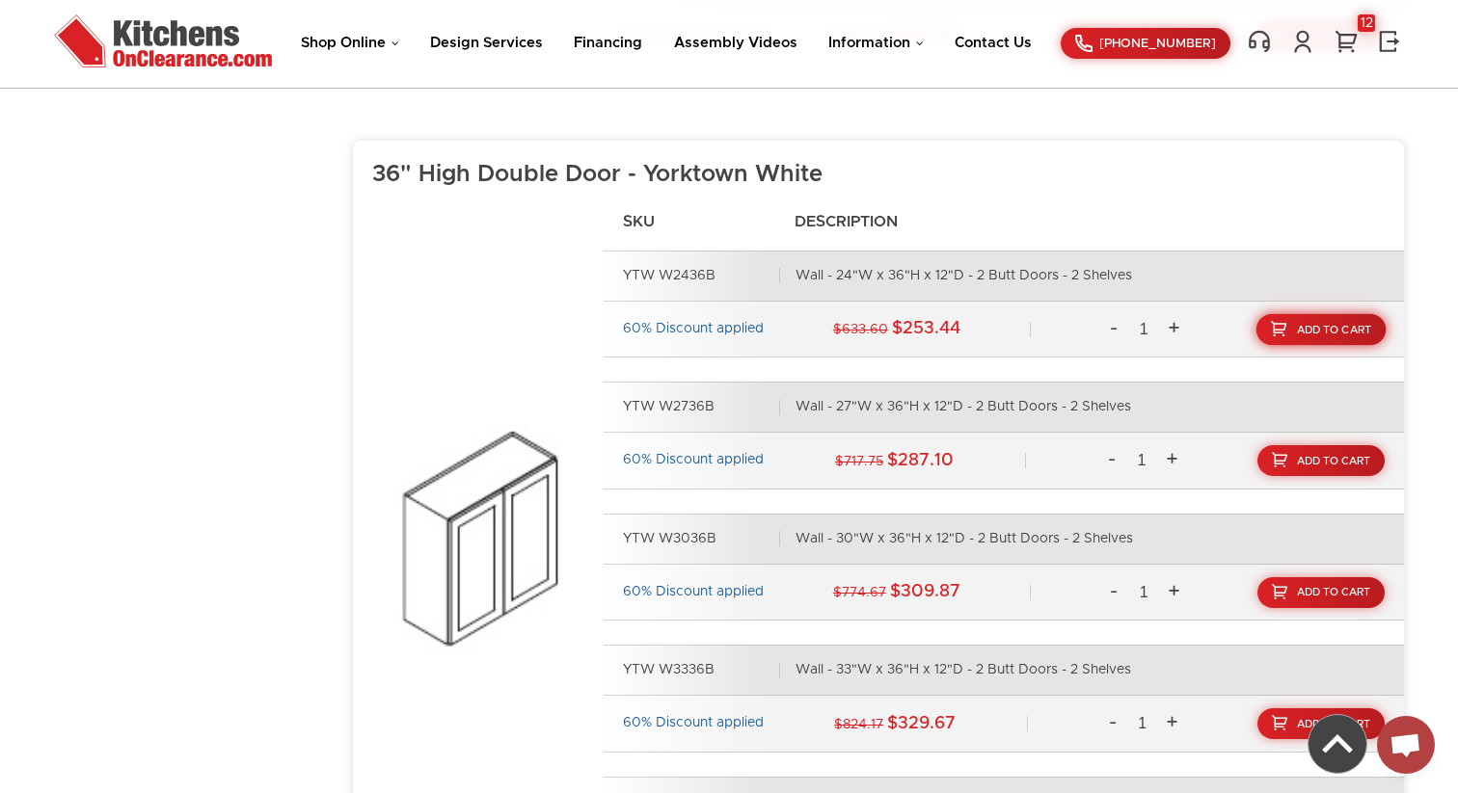
click at [1310, 335] on link "Add To Cart" at bounding box center [1321, 329] width 130 height 32
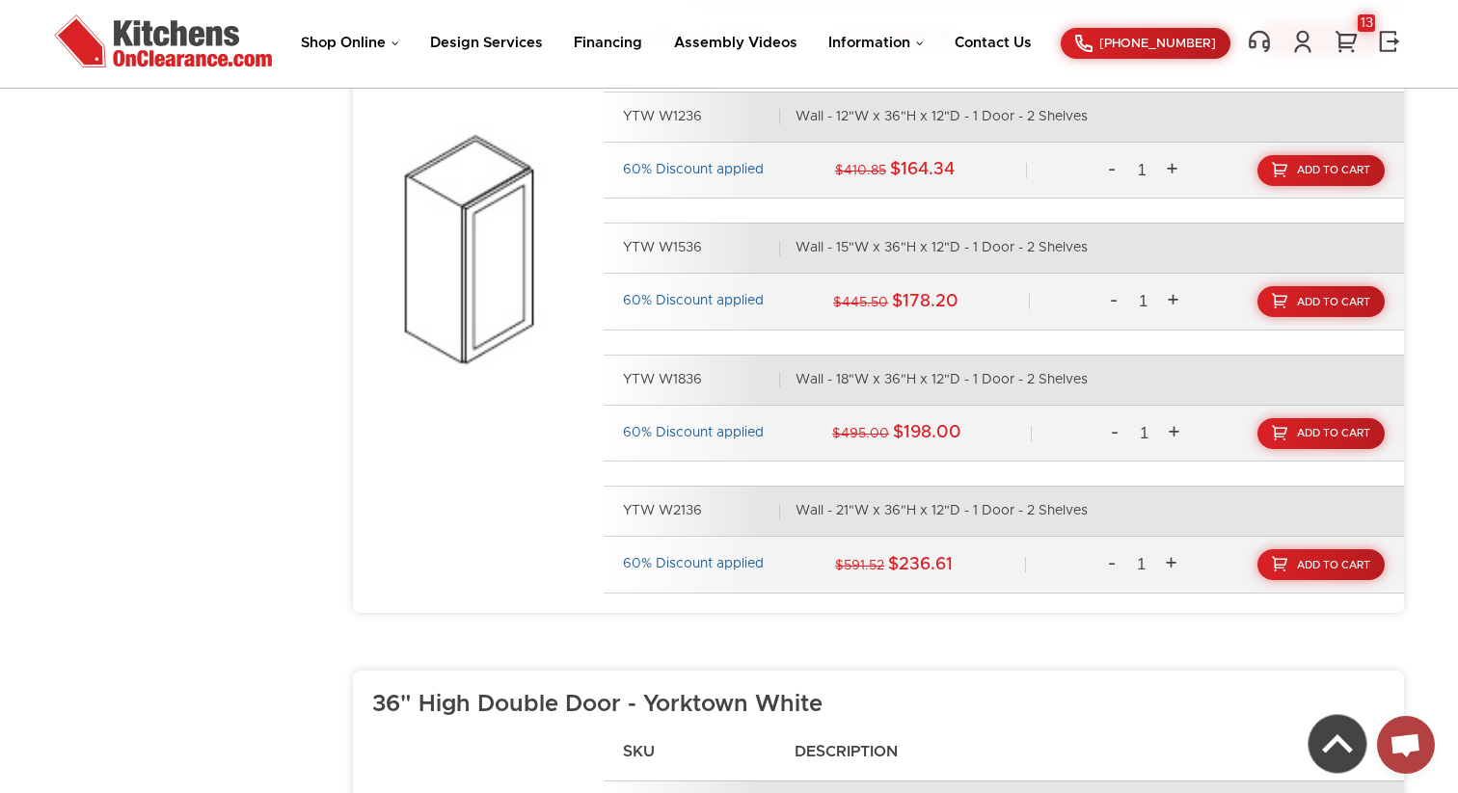
scroll to position [2749, 0]
click at [859, 514] on div "Wall - 21"W x 36"H x 12"D - 1 Door - 2 Shelves" at bounding box center [941, 512] width 292 height 17
drag, startPoint x: 1318, startPoint y: 566, endPoint x: 1284, endPoint y: 561, distance: 34.1
click at [1318, 566] on span "Add To Cart" at bounding box center [1334, 566] width 75 height 11
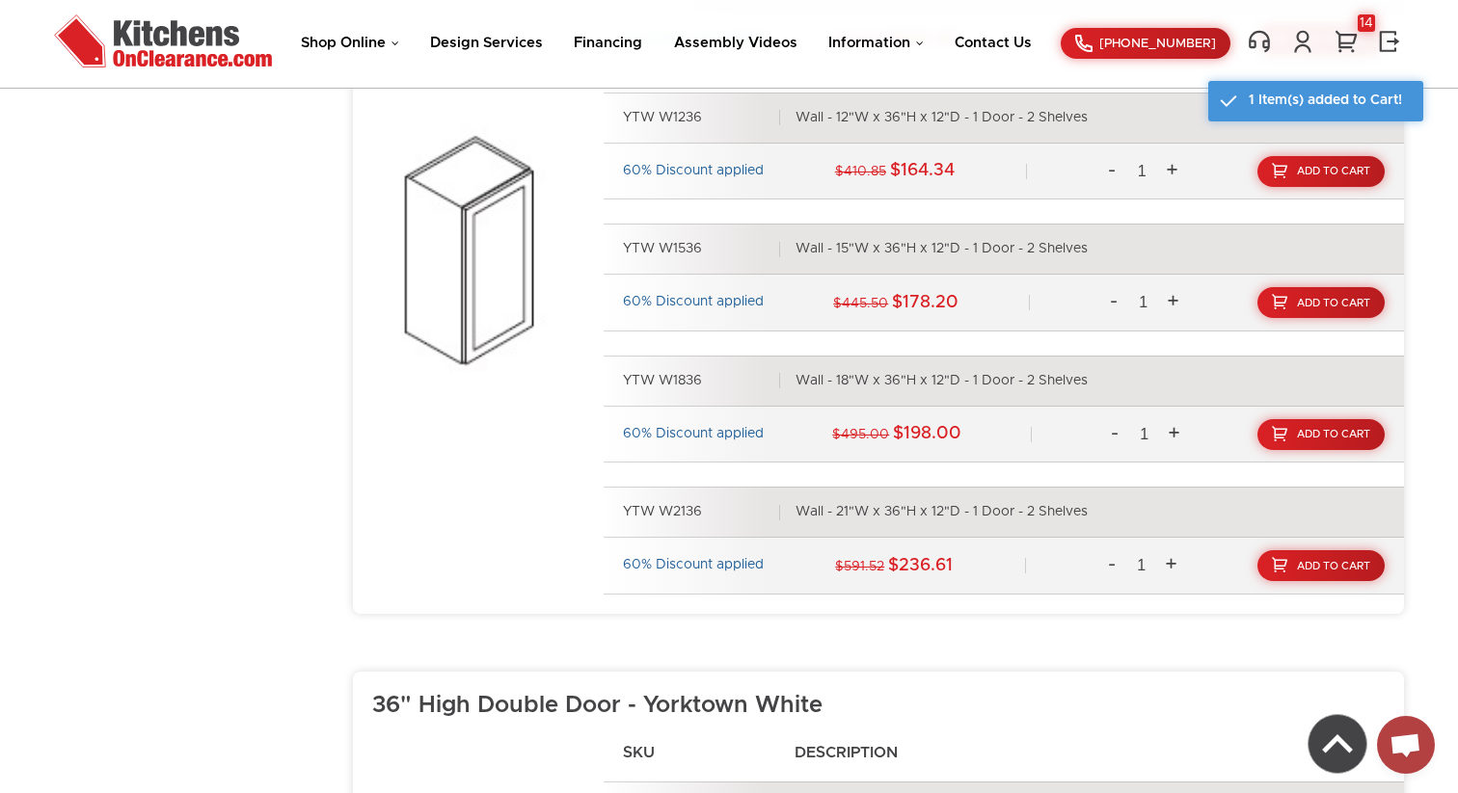
drag, startPoint x: 946, startPoint y: 505, endPoint x: 894, endPoint y: 527, distance: 56.6
click at [1121, 510] on div "YTW W2136 Wall - 21"W x 36"H x 12"D - 1 Door - 2 Shelves" at bounding box center [1004, 512] width 800 height 51
drag, startPoint x: 615, startPoint y: 506, endPoint x: 1025, endPoint y: 517, distance: 409.9
click at [1069, 522] on div "YTW W2136 Wall - 21"W x 36"H x 12"D - 1 Door - 2 Shelves" at bounding box center [1004, 512] width 800 height 51
copy div "YTW W2136 Wall - 21"W x 36"H x 12"D - 1 Door - 2 Shelves"
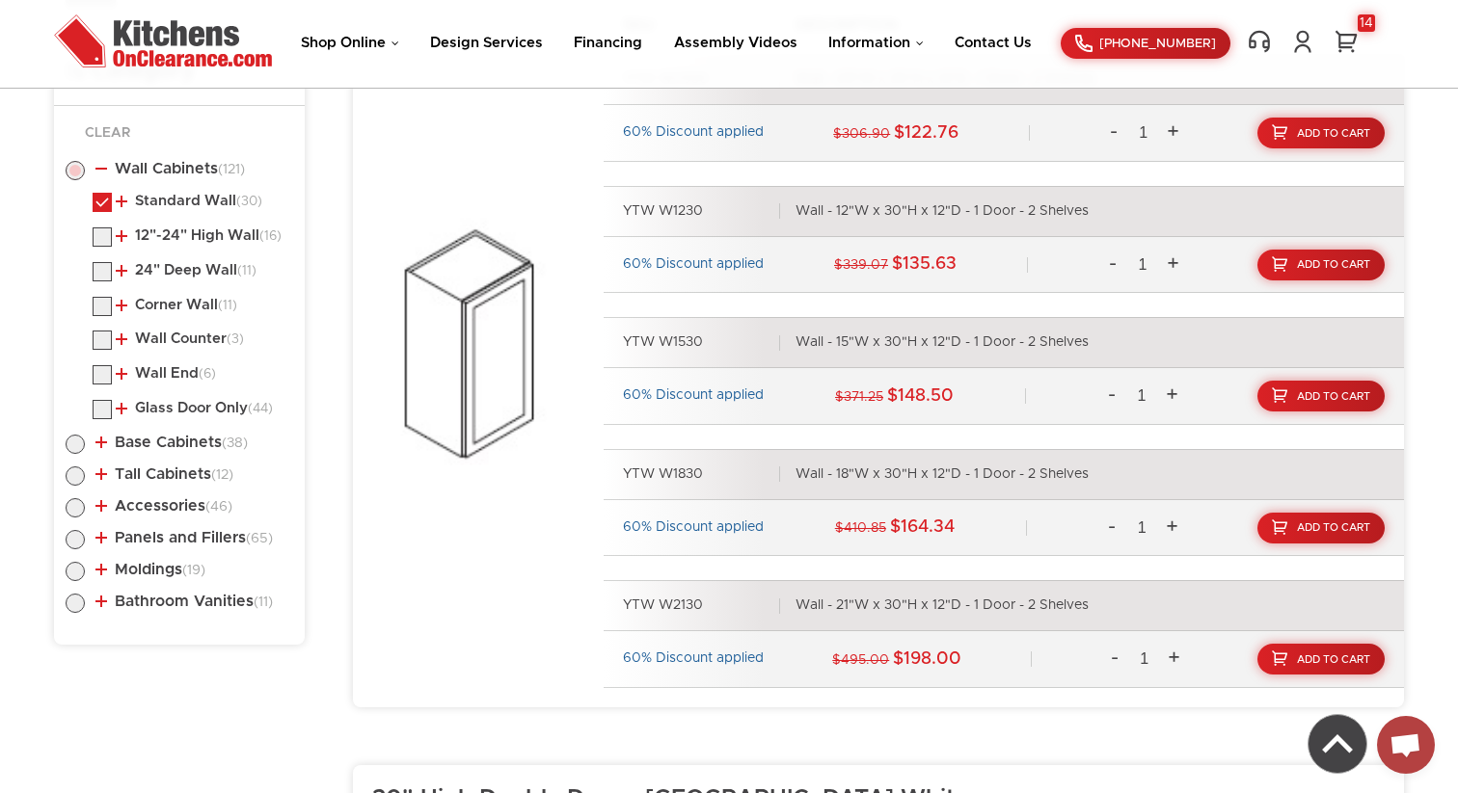
scroll to position [1008, 0]
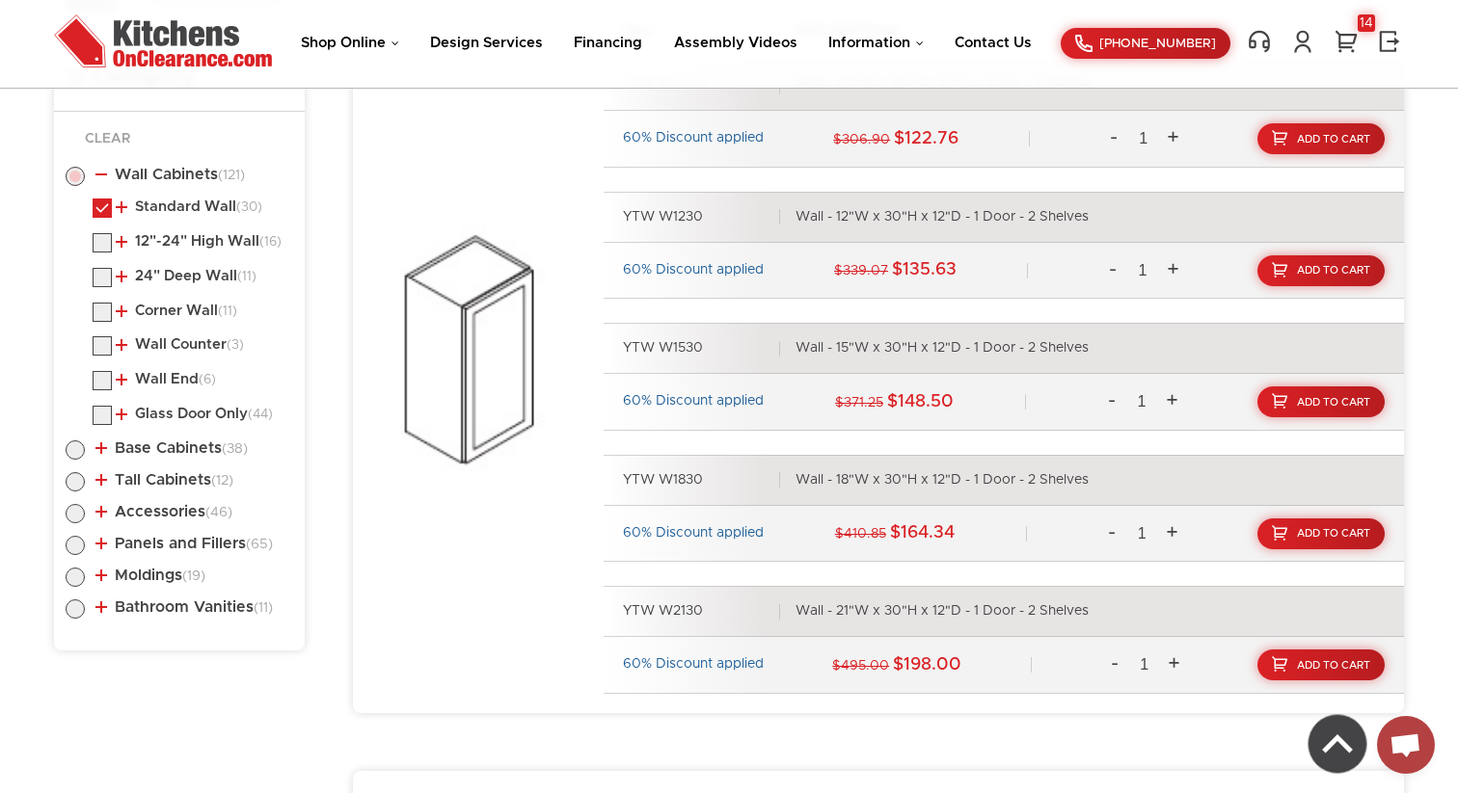
click at [101, 209] on label at bounding box center [102, 213] width 19 height 14
checkbox input "false"
radio input "false"
click at [82, 450] on label at bounding box center [75, 454] width 19 height 15
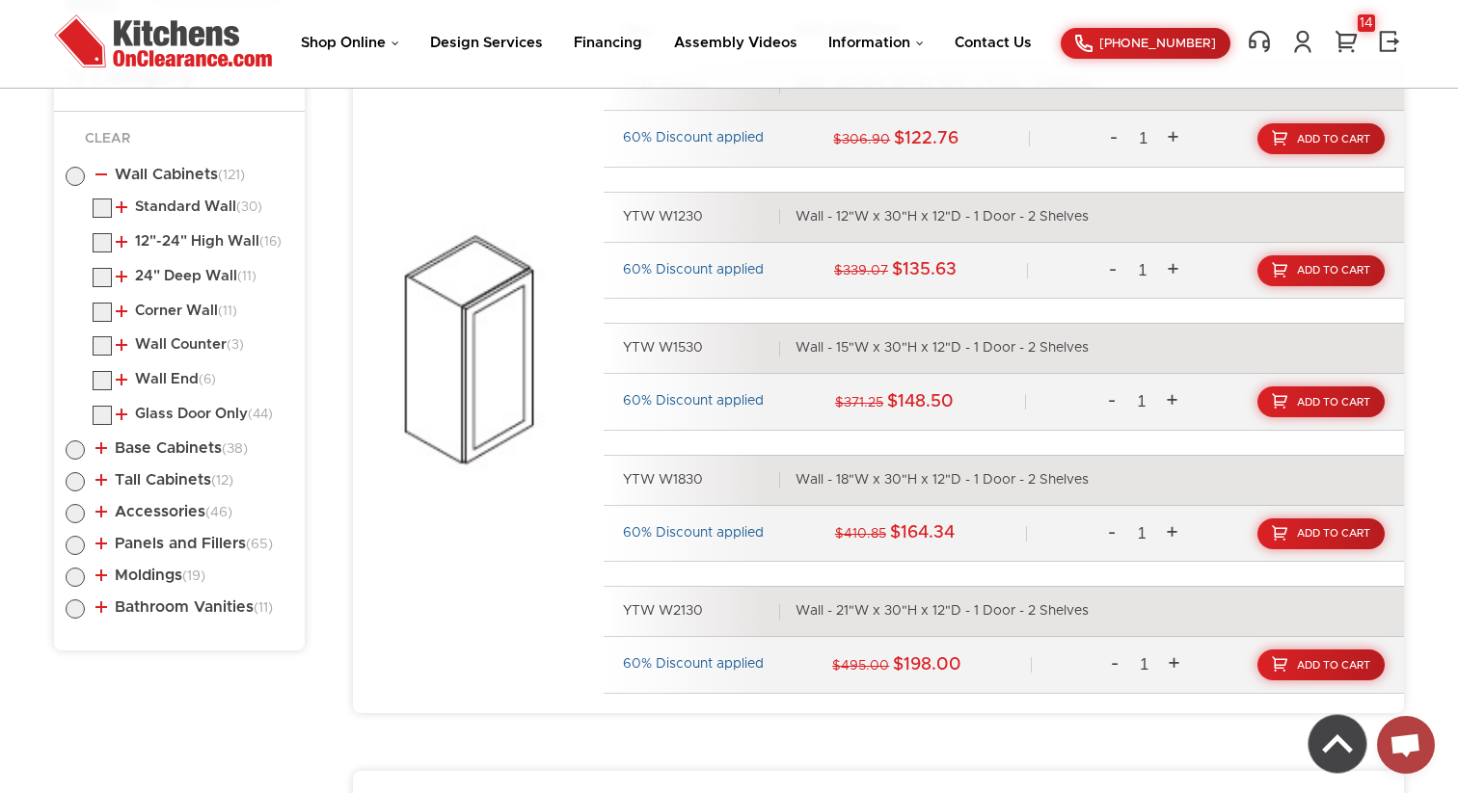
radio input "true"
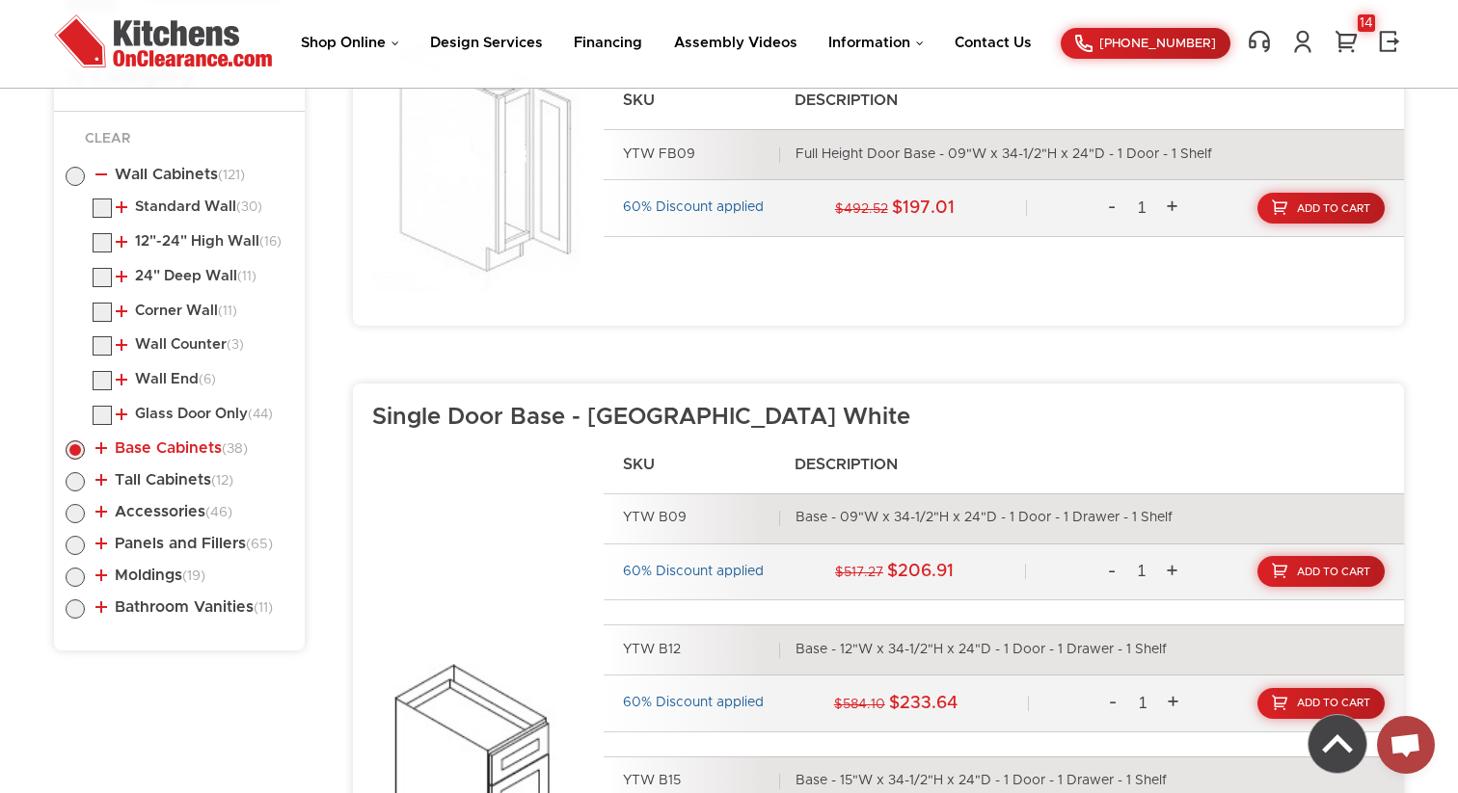
click at [99, 448] on link "Base Cabinets (38)" at bounding box center [171, 448] width 152 height 15
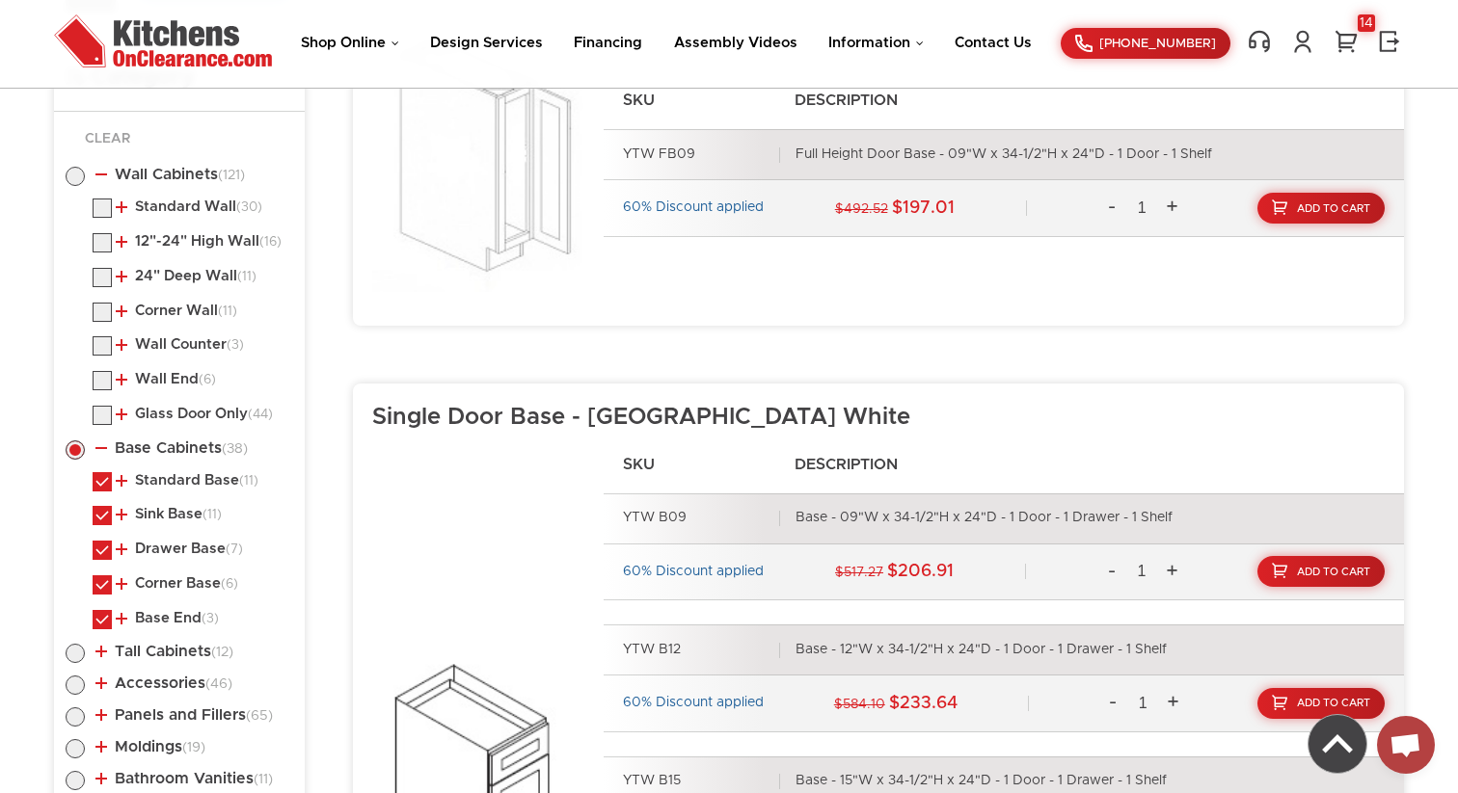
click at [103, 517] on label at bounding box center [102, 521] width 19 height 14
checkbox input "false"
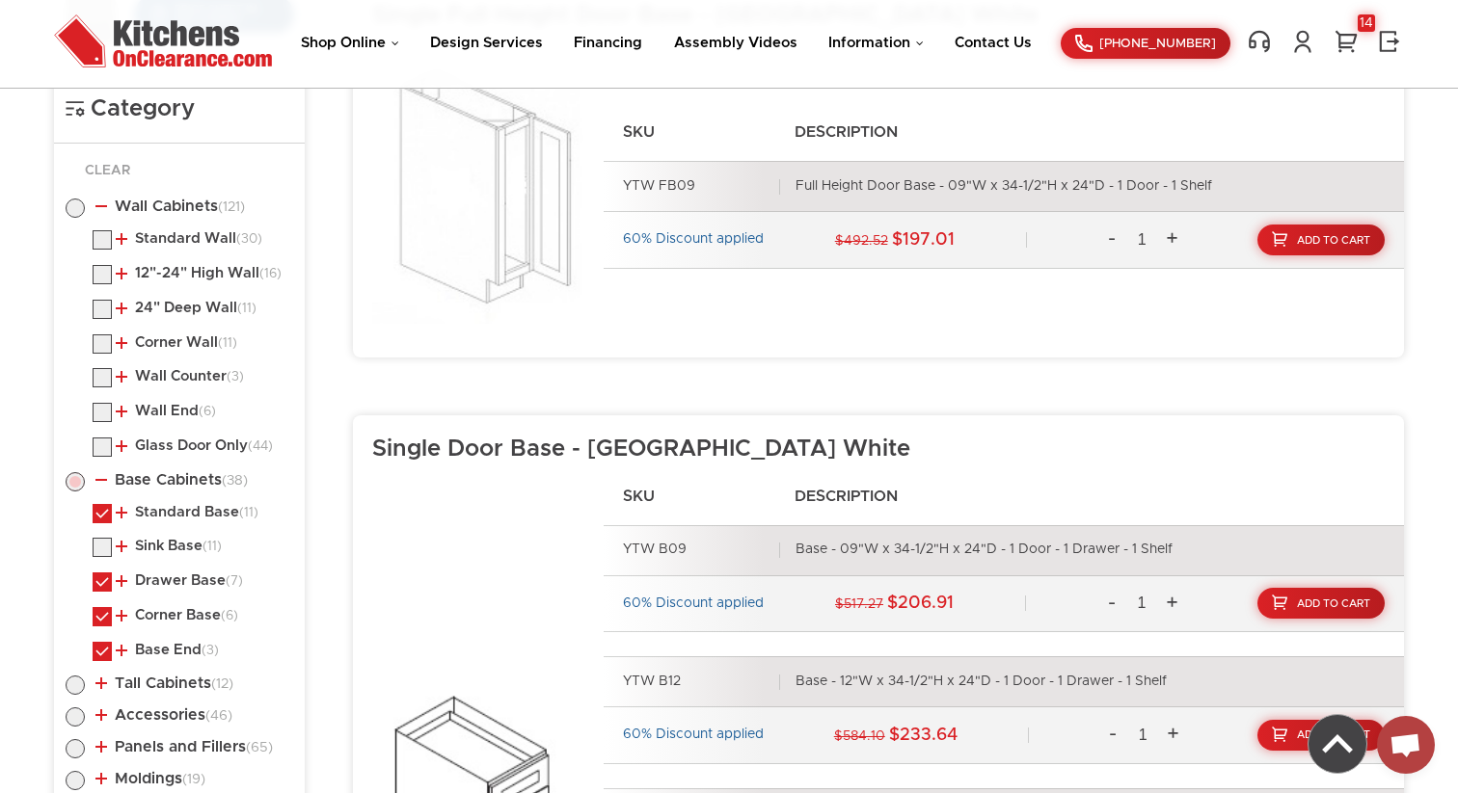
scroll to position [961, 0]
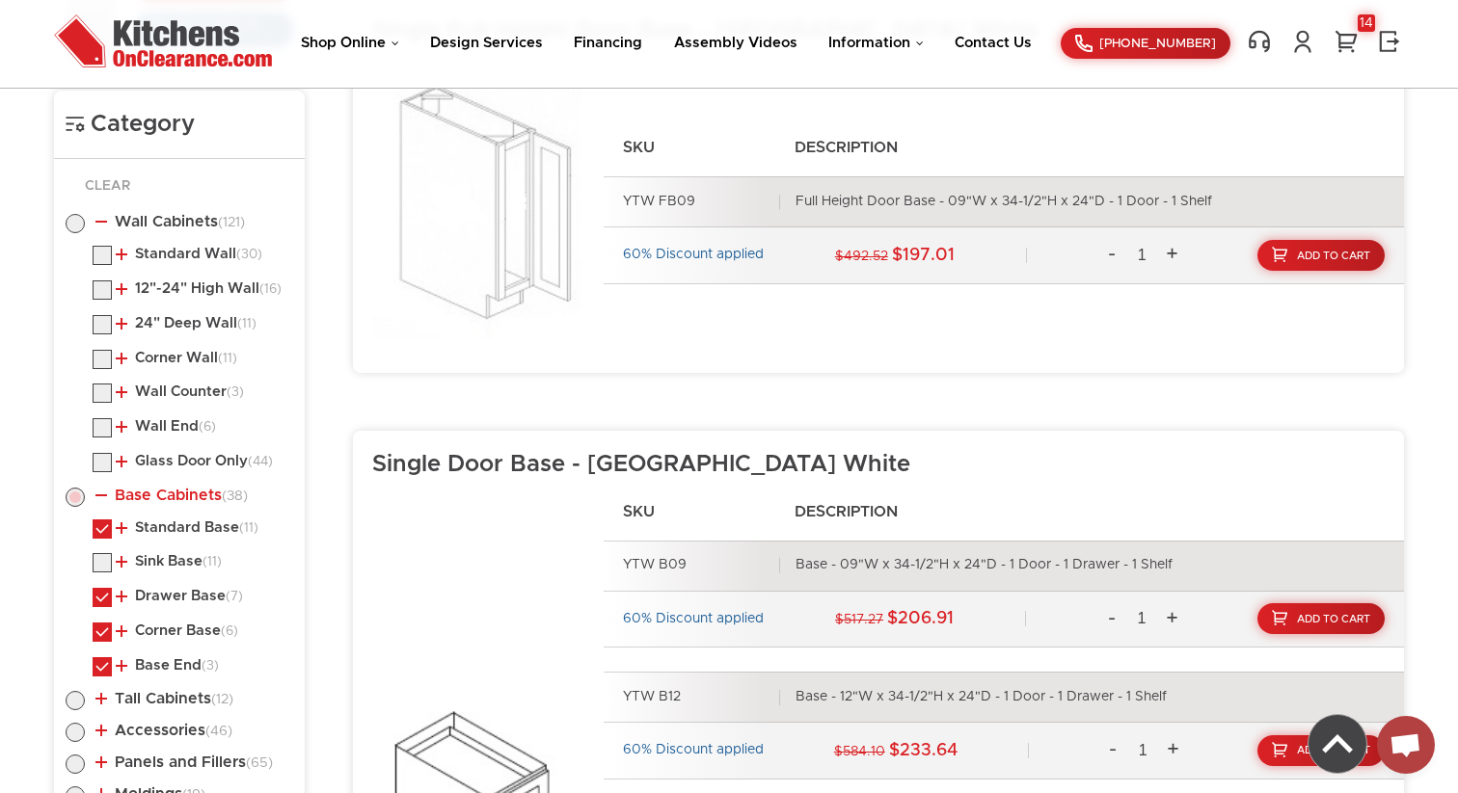
click at [101, 497] on link "Base Cabinets (38)" at bounding box center [171, 495] width 152 height 15
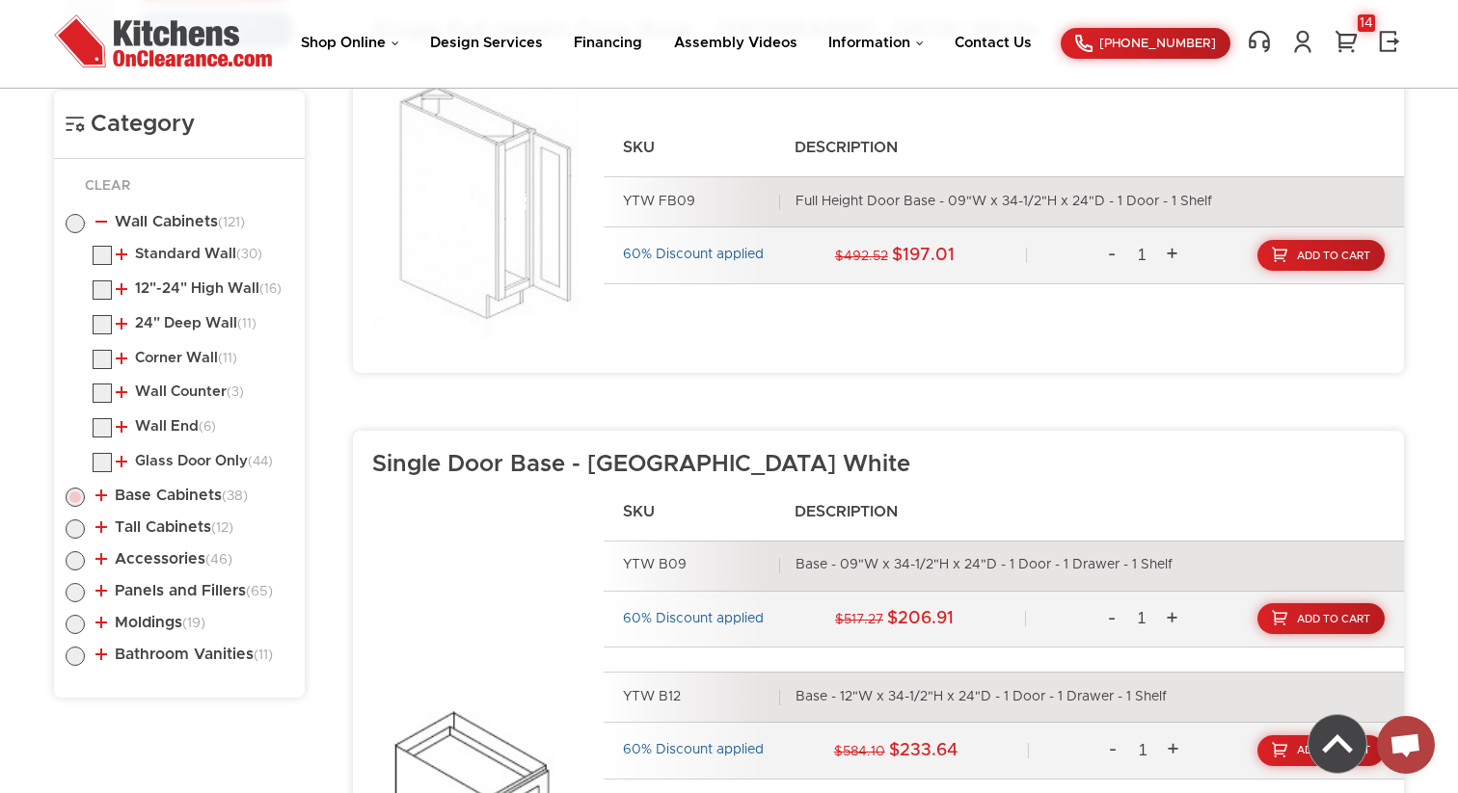
click at [79, 528] on label at bounding box center [75, 533] width 19 height 15
radio input "true"
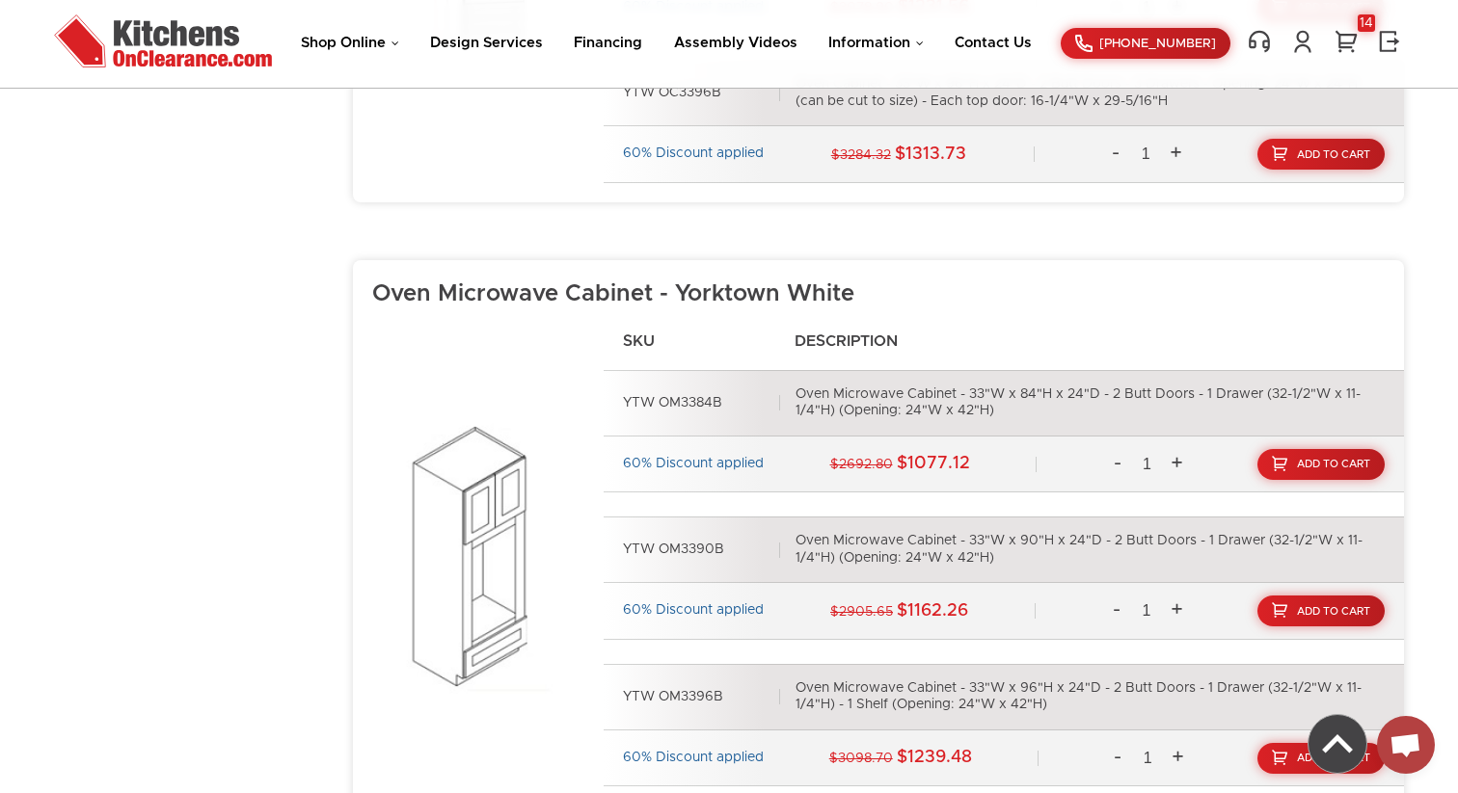
scroll to position [2373, 0]
